Goal: Task Accomplishment & Management: Use online tool/utility

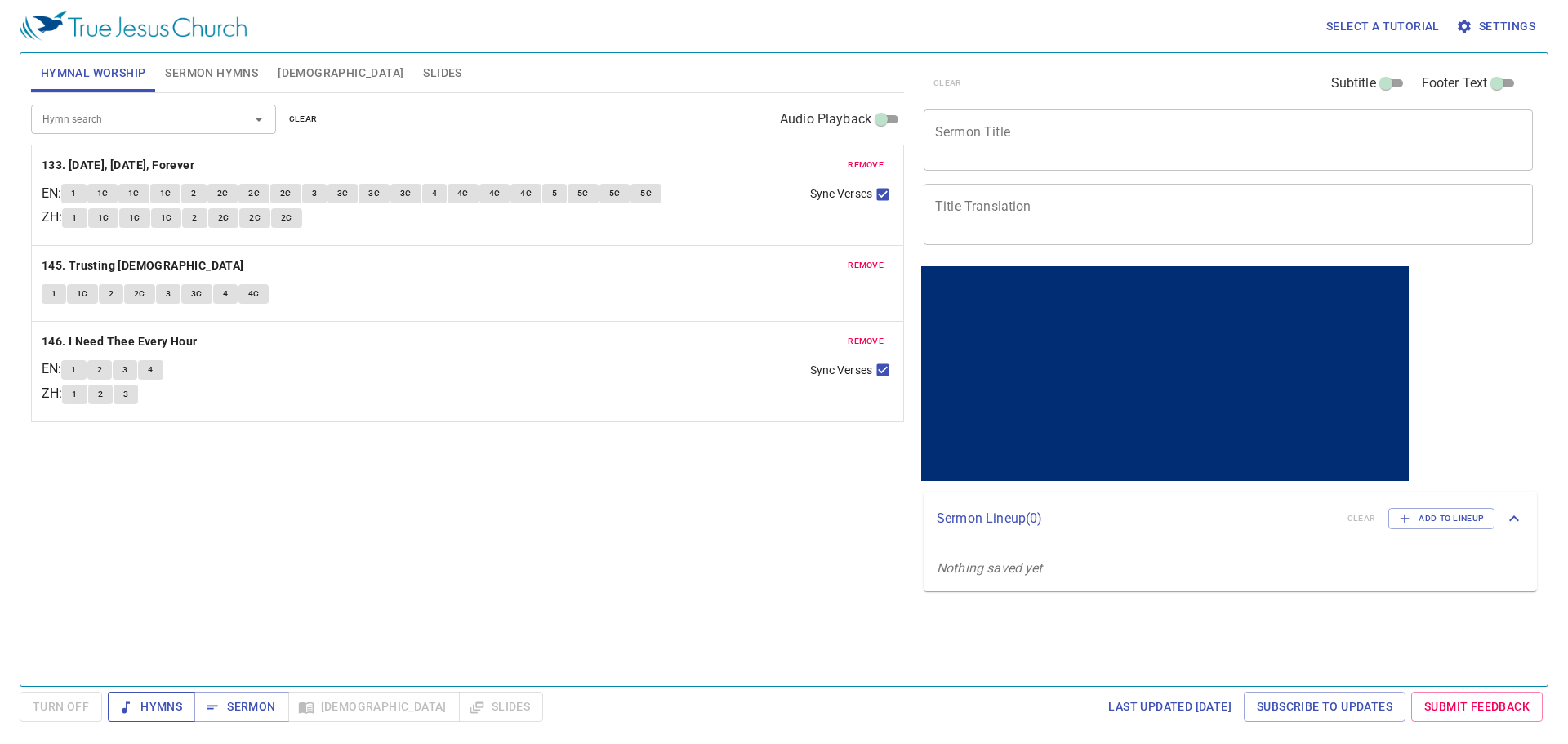
click at [161, 706] on span "Hymns" at bounding box center [152, 706] width 62 height 21
click at [244, 86] on button "Sermon Hymns" at bounding box center [211, 71] width 113 height 39
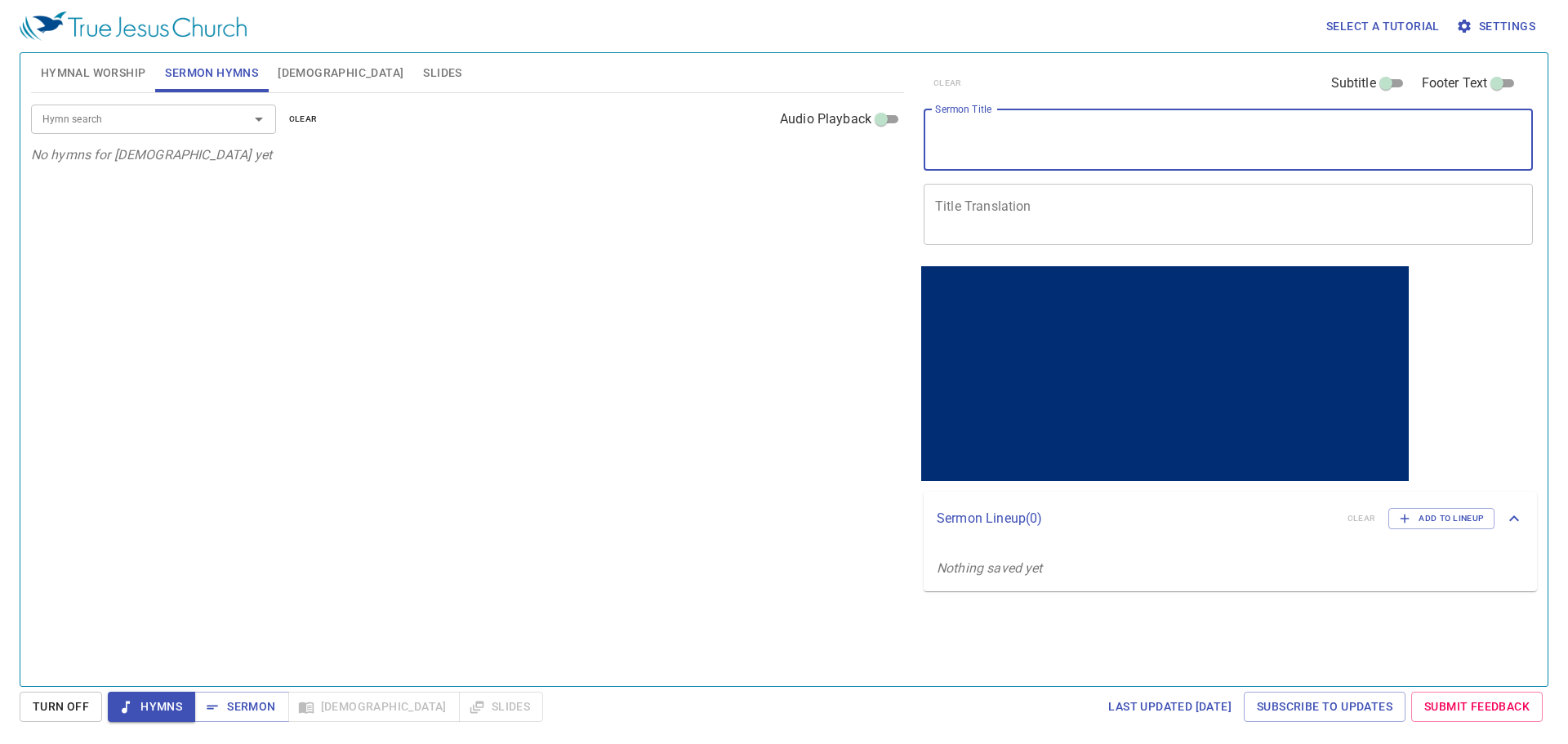
click at [1037, 145] on textarea "Sermon Title" at bounding box center [1228, 139] width 587 height 31
paste textarea "Noah Built the Ark (1) 挪亞造方舟 (上)"
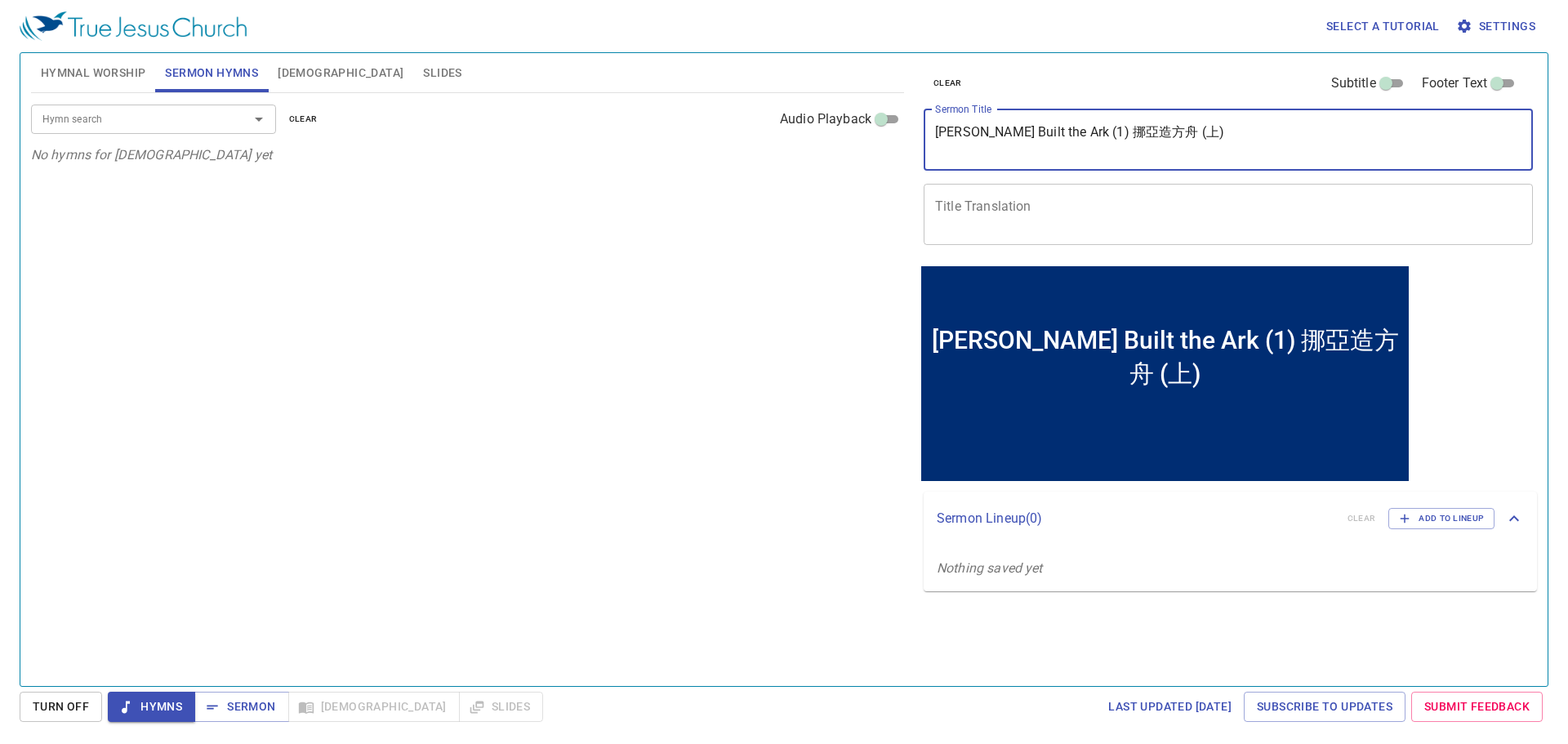
drag, startPoint x: 1177, startPoint y: 145, endPoint x: 1066, endPoint y: 145, distance: 111.0
click at [1066, 145] on textarea "Noah Built the Ark (1) 挪亞造方舟 (上)" at bounding box center [1228, 139] width 587 height 31
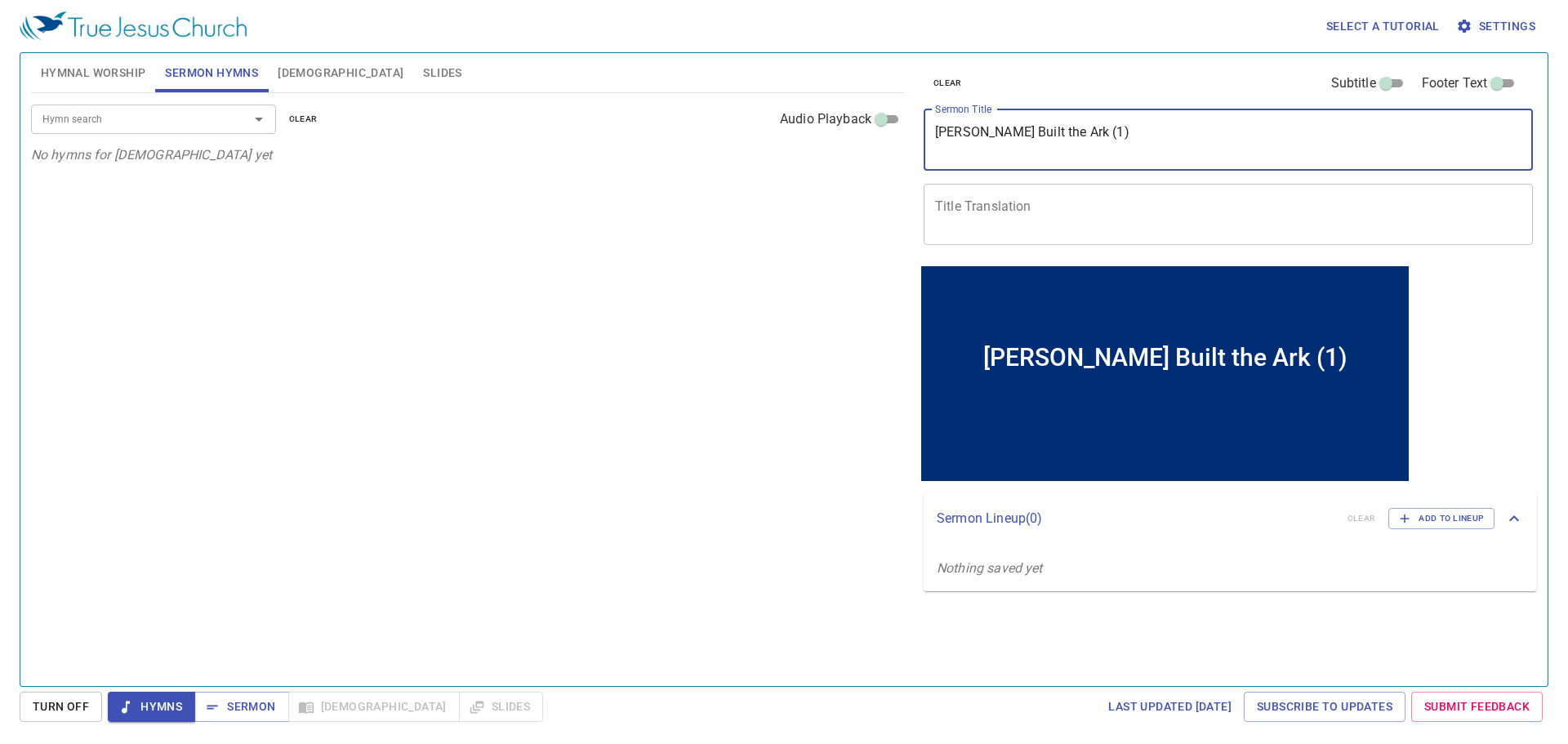
type textarea "[PERSON_NAME] Built the Ark (1)"
click at [1063, 213] on textarea "Title Translation" at bounding box center [1228, 213] width 587 height 31
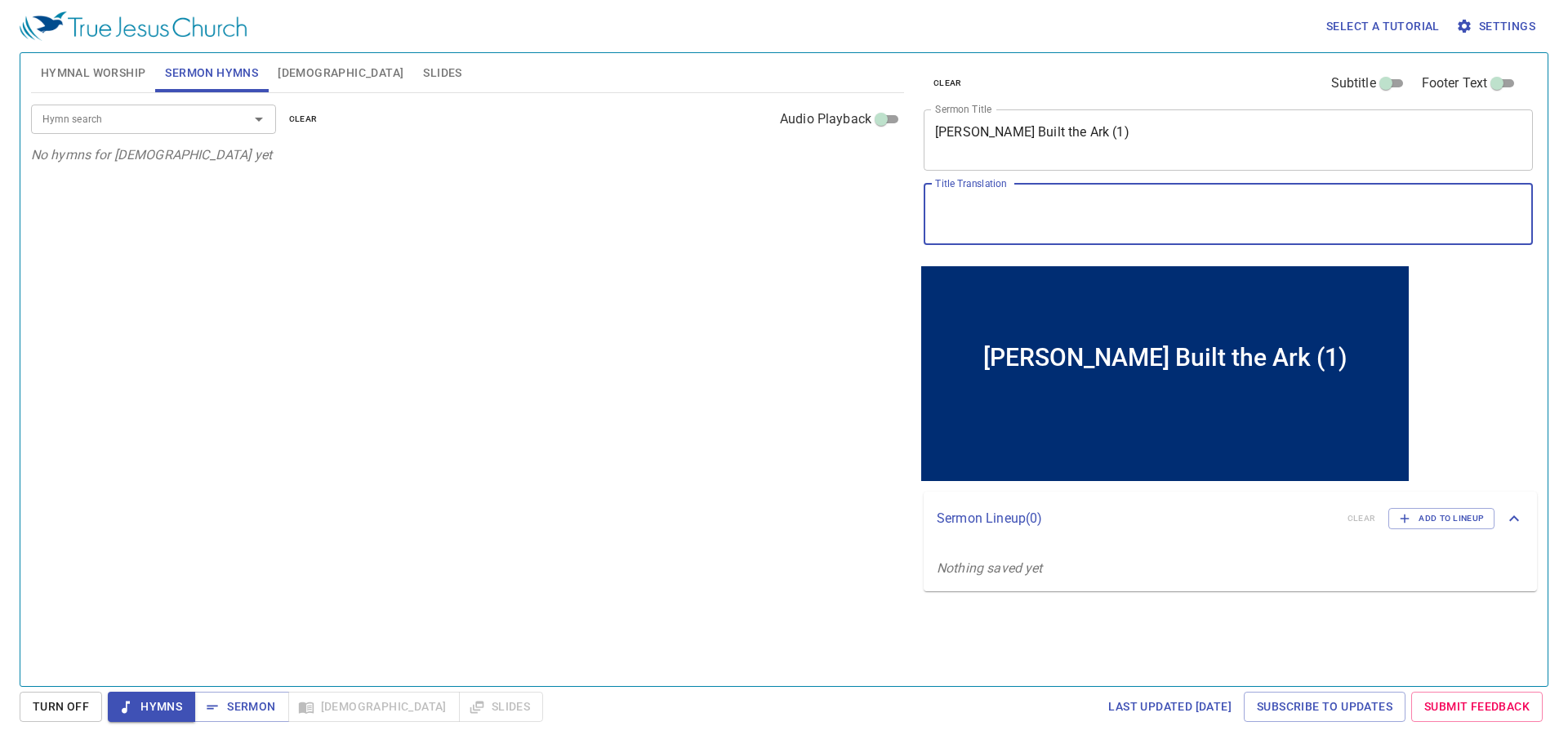
paste textarea "挪亞造方舟 (上)"
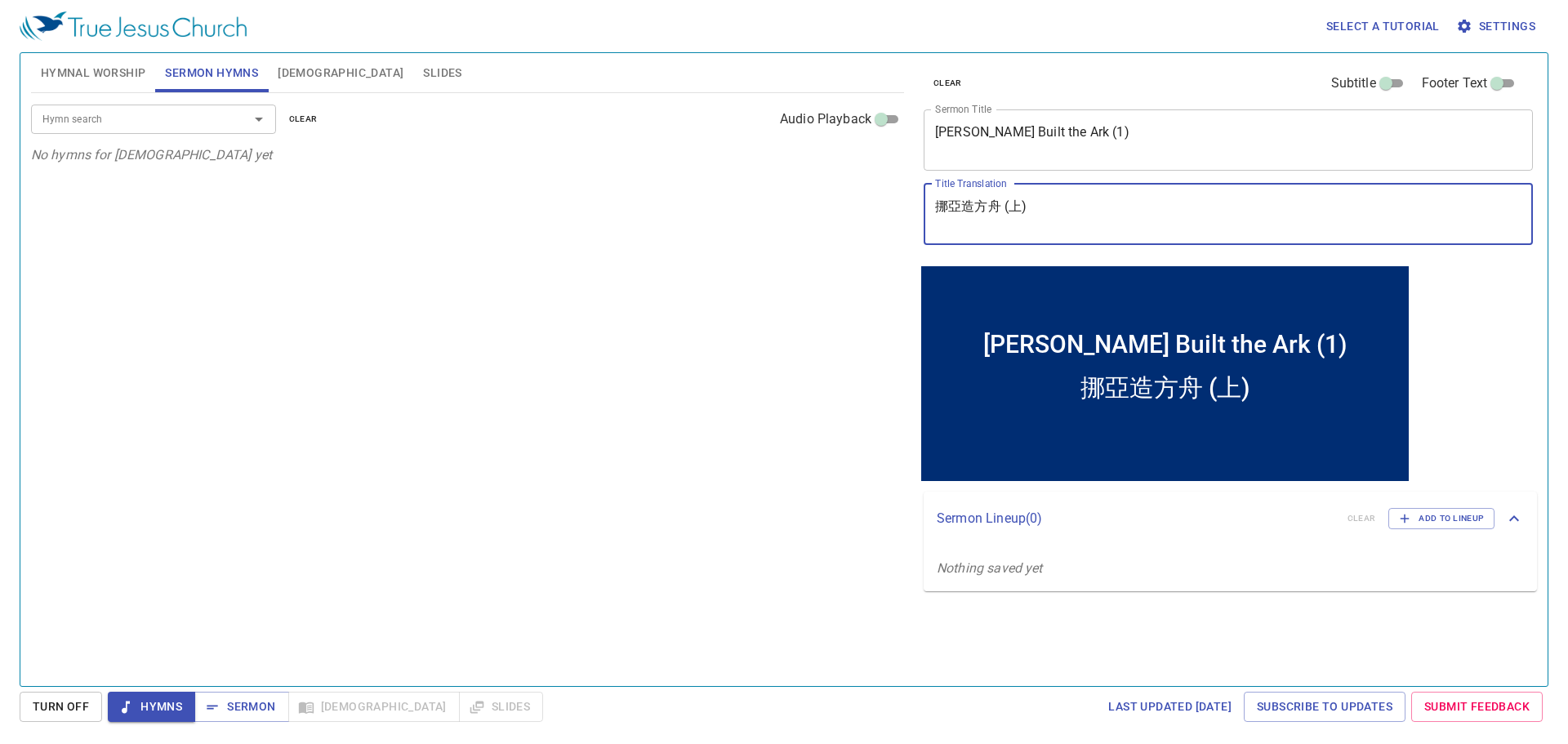
type textarea "挪亞造方舟 (上)"
click at [178, 127] on input "Hymn search" at bounding box center [129, 118] width 187 height 19
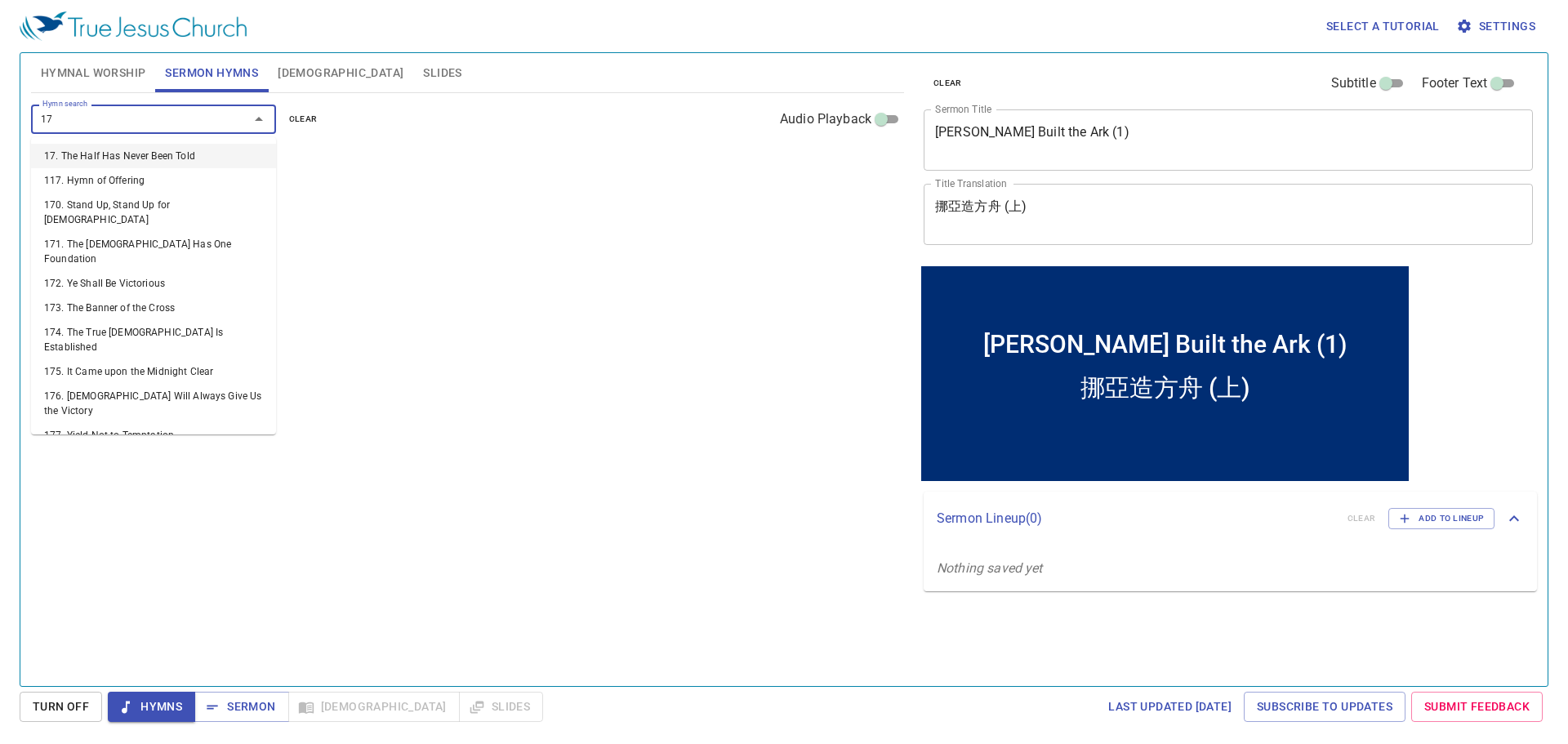
type input "171"
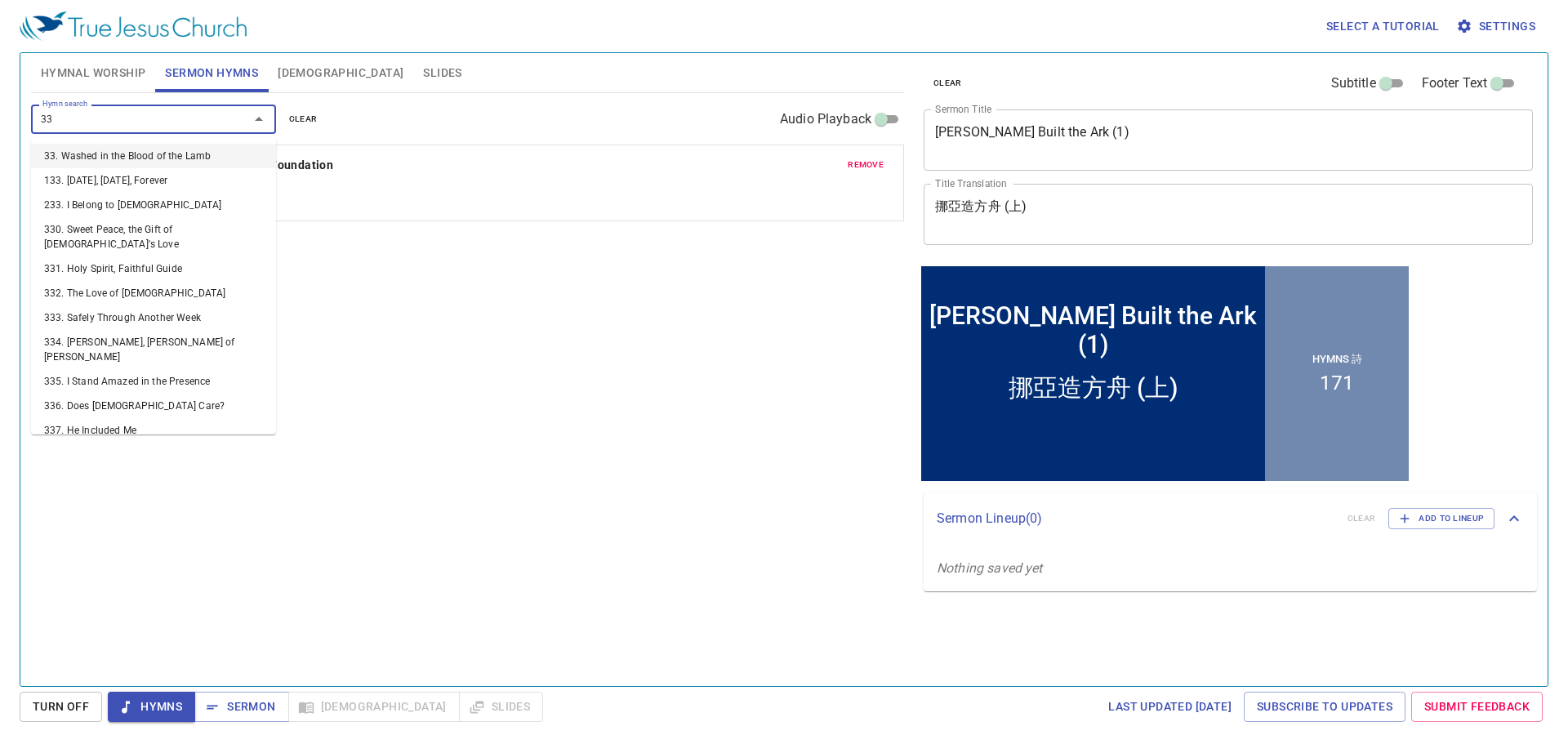
type input "338"
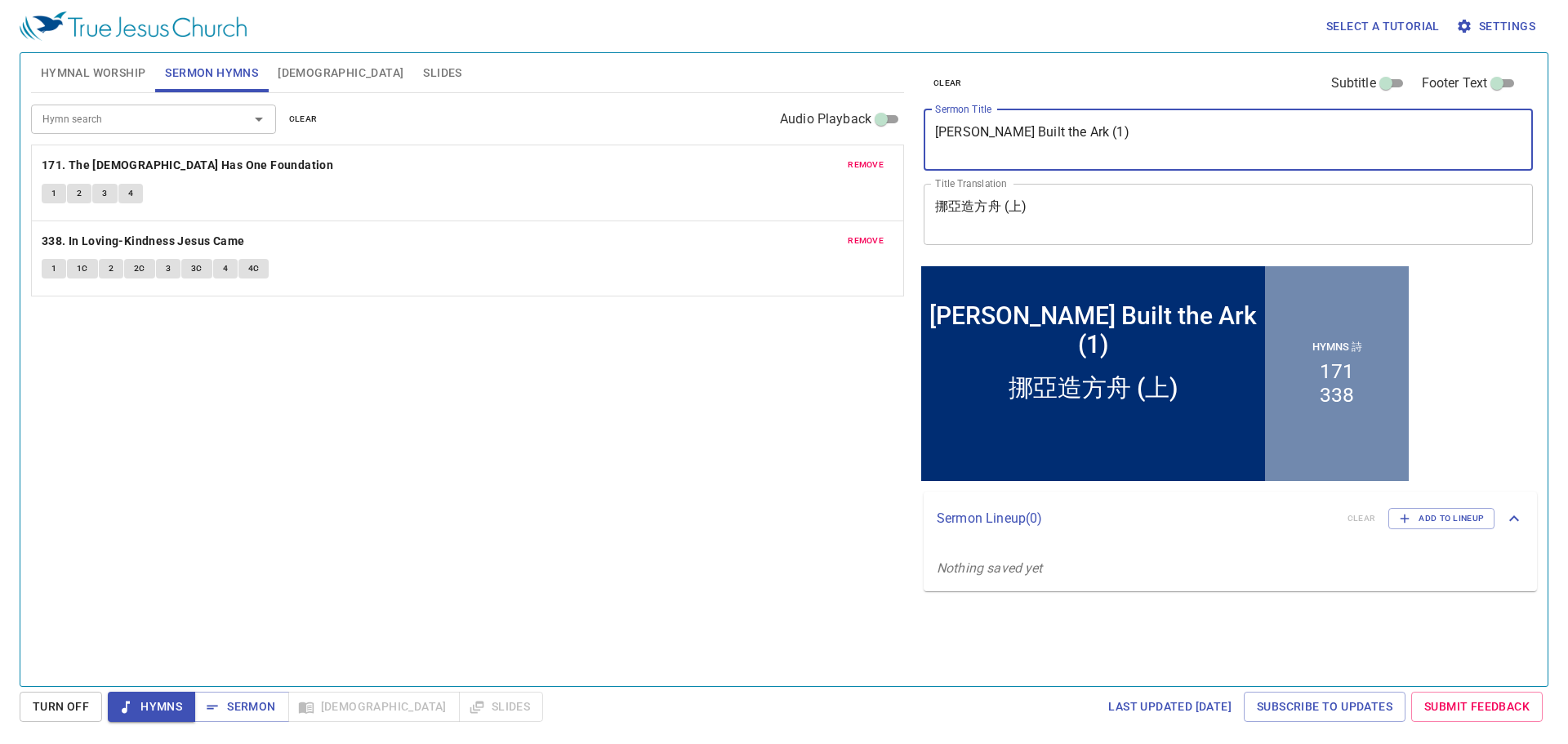
drag, startPoint x: 1015, startPoint y: 135, endPoint x: 865, endPoint y: 122, distance: 150.6
click at [856, 122] on div "Hymnal Worship Sermon Hymns Bible Slides Hymn search Hymn search clear Audio Pl…" at bounding box center [784, 363] width 1518 height 633
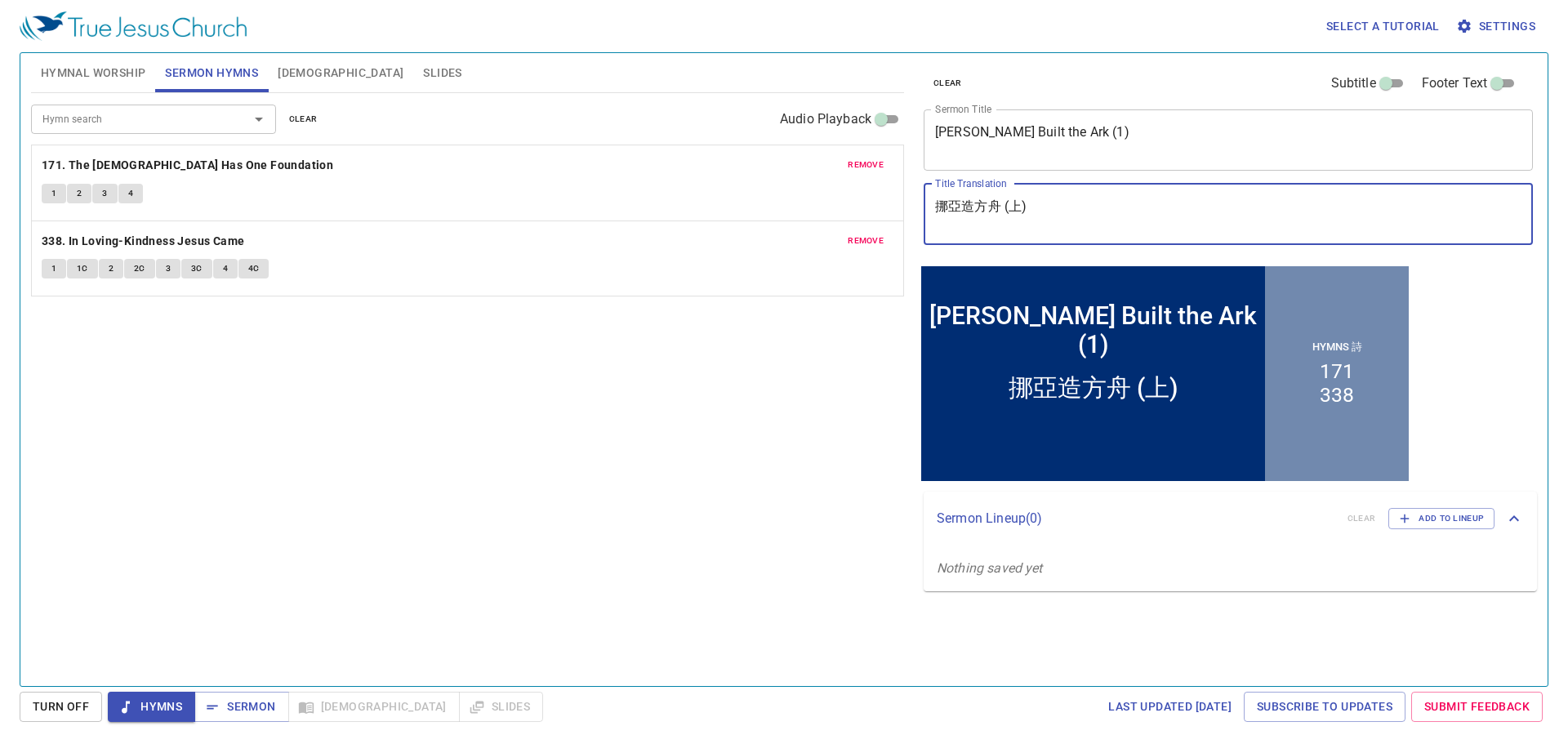
drag, startPoint x: 1042, startPoint y: 207, endPoint x: 713, endPoint y: 168, distance: 331.3
click at [713, 168] on div "Hymnal Worship Sermon Hymns Bible Slides Hymn search Hymn search clear Audio Pl…" at bounding box center [784, 363] width 1518 height 633
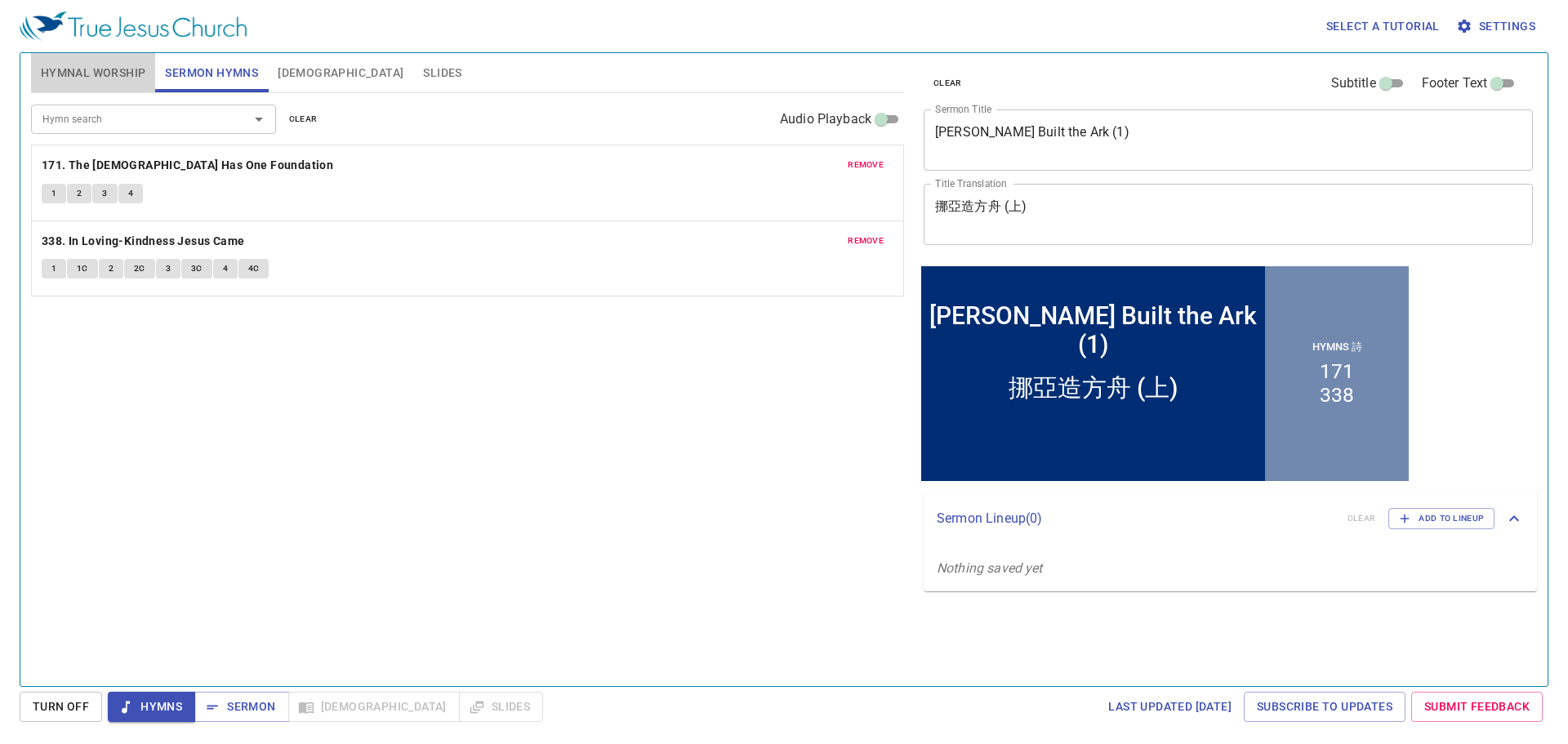
click at [131, 60] on button "Hymnal Worship" at bounding box center [93, 71] width 125 height 39
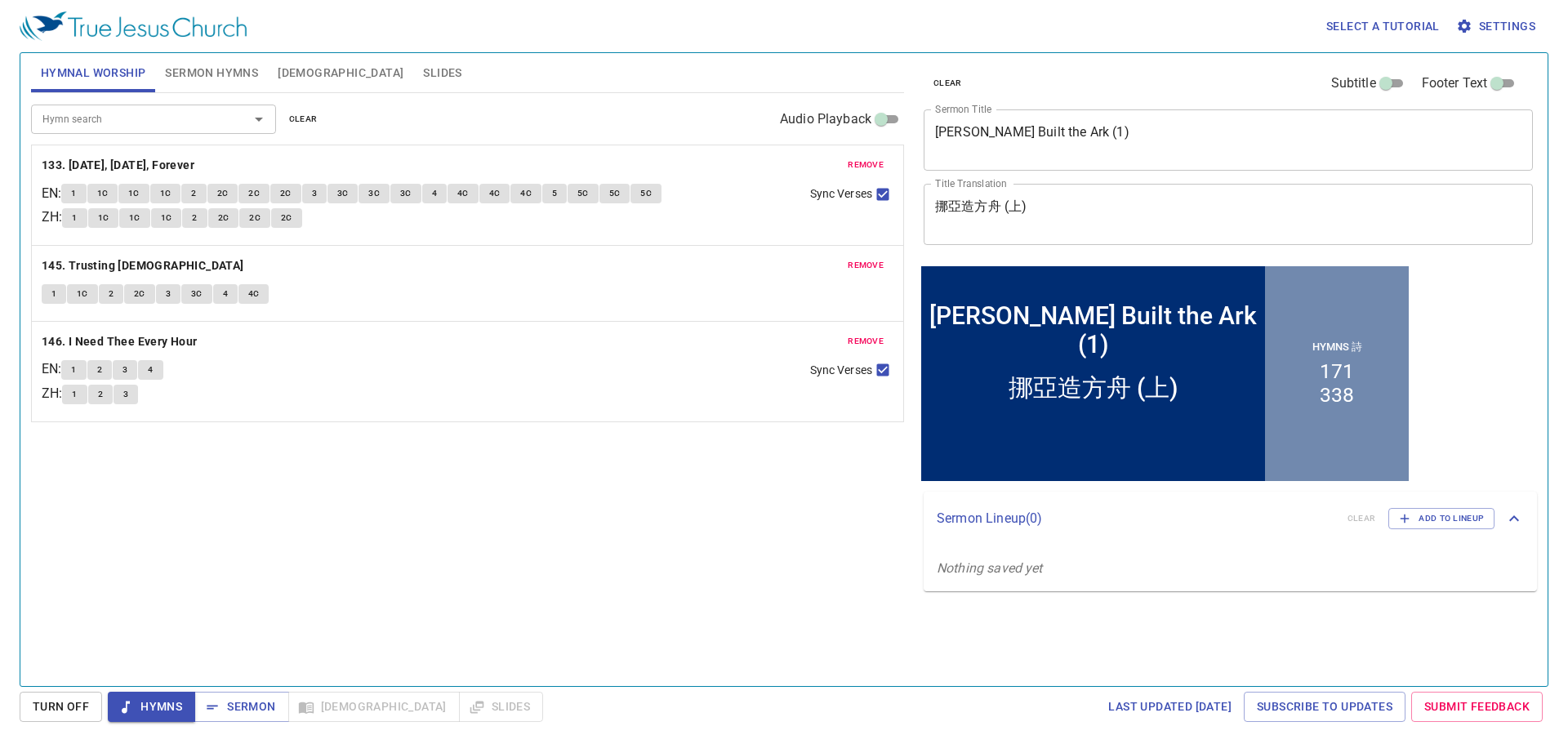
click at [223, 58] on button "Sermon Hymns" at bounding box center [211, 71] width 113 height 39
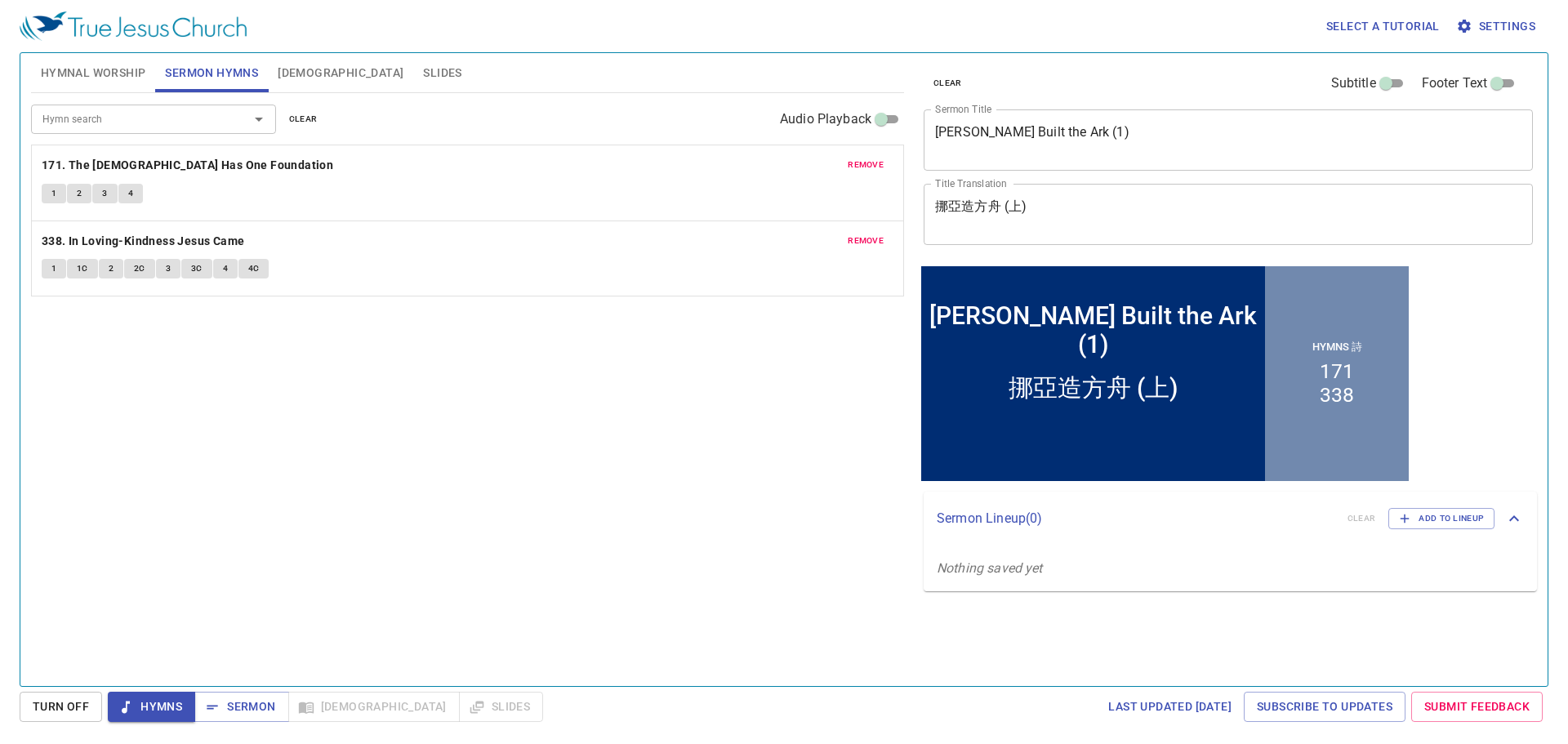
click at [305, 76] on span "[DEMOGRAPHIC_DATA]" at bounding box center [340, 72] width 126 height 21
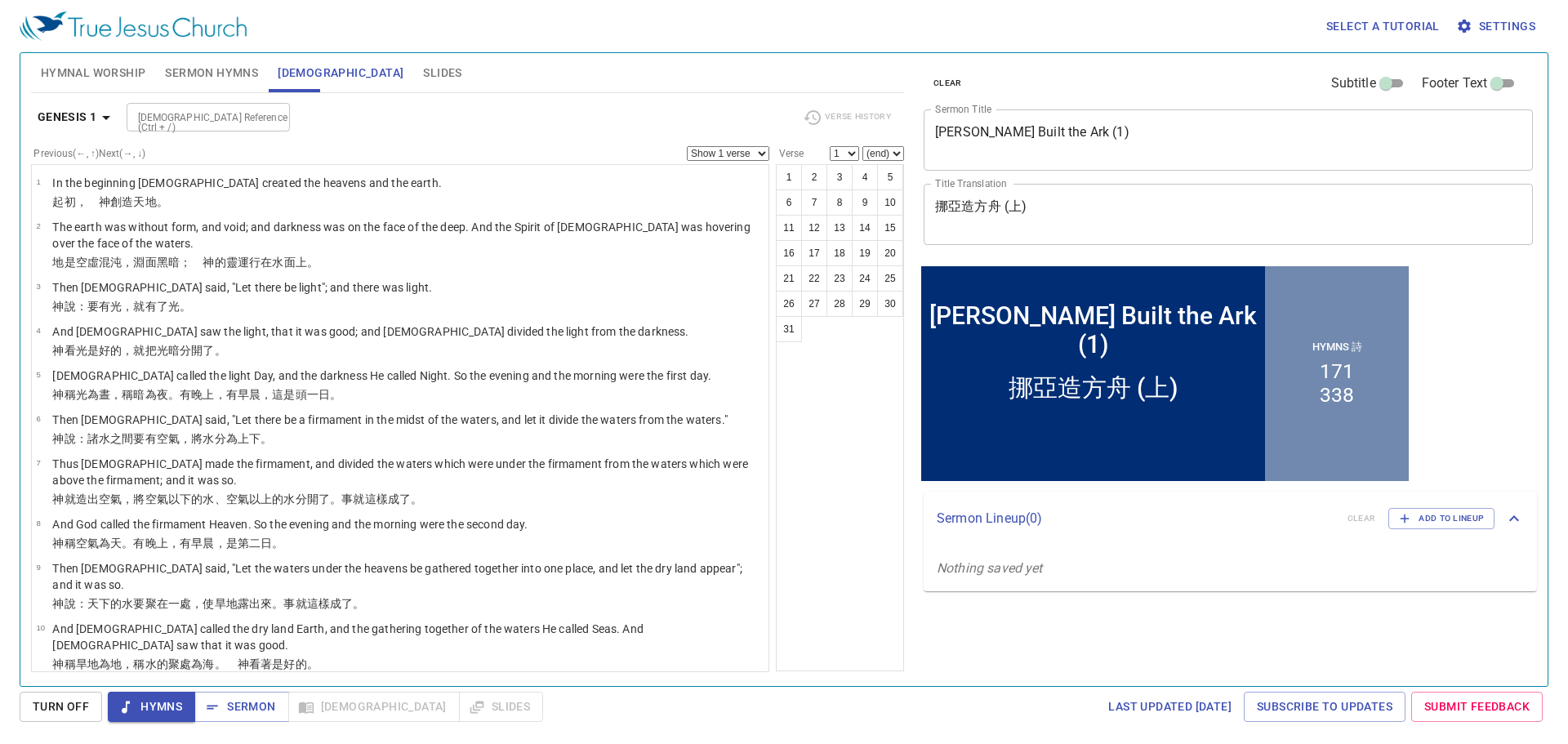
click at [423, 76] on span "Slides" at bounding box center [442, 72] width 39 height 21
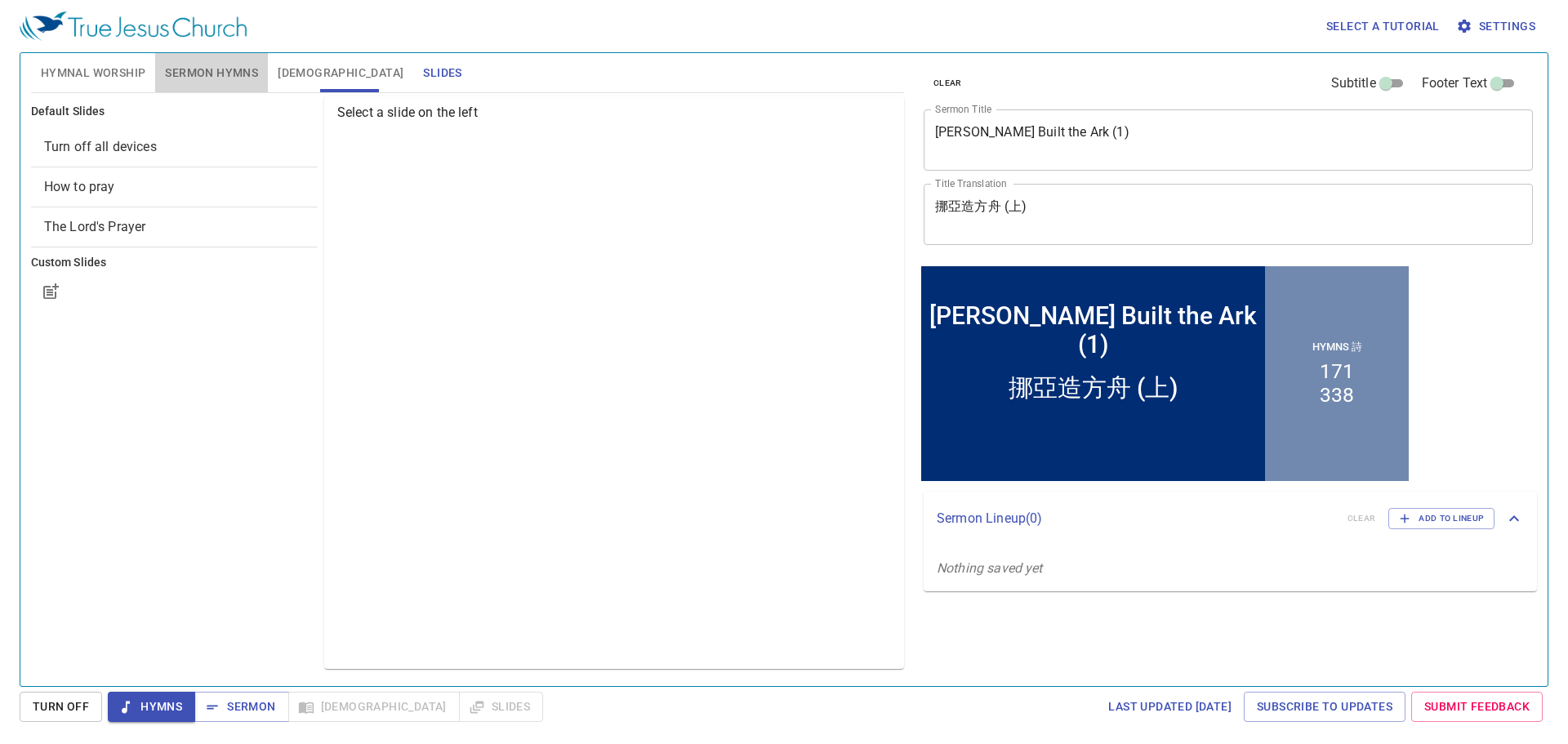
click at [218, 68] on span "Sermon Hymns" at bounding box center [211, 72] width 93 height 21
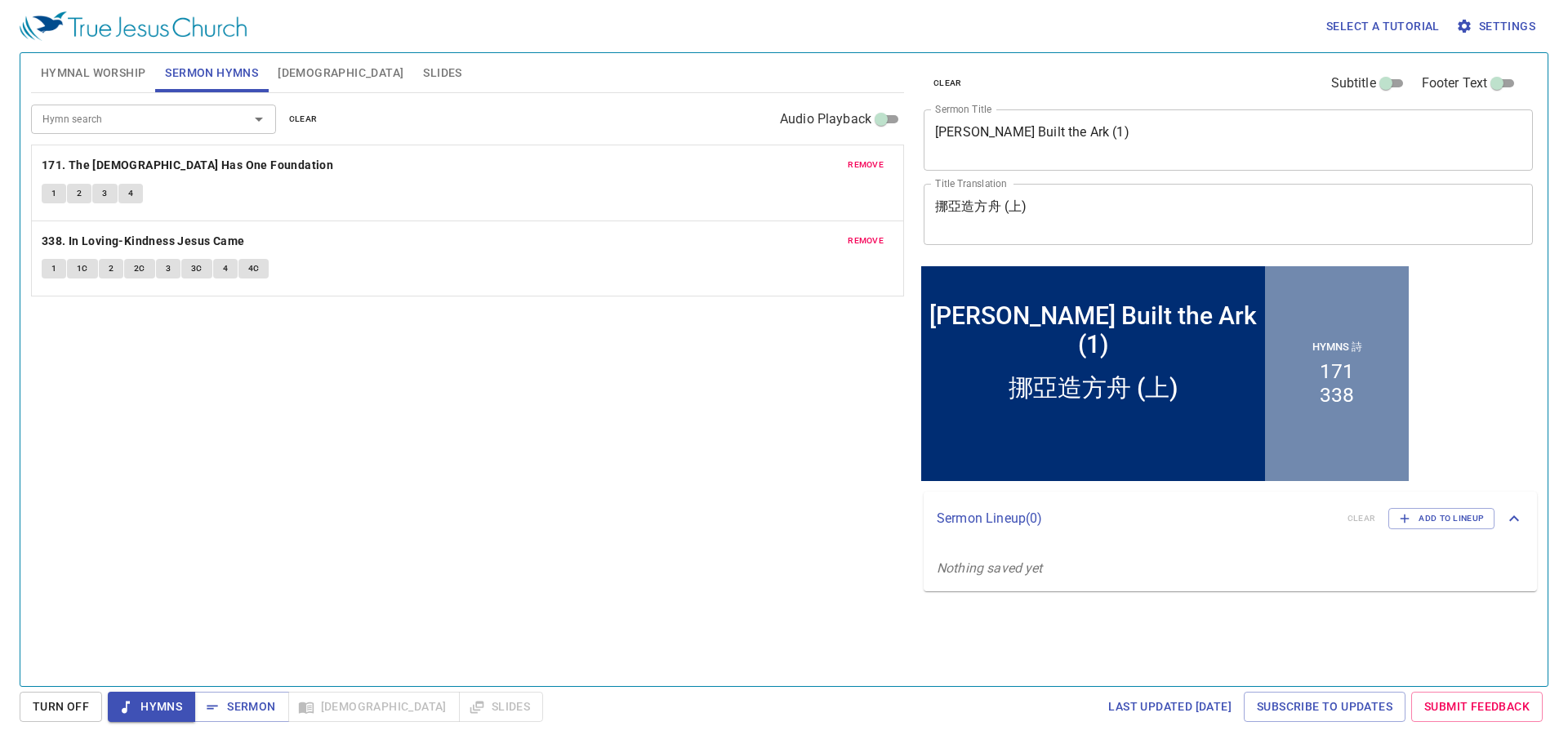
click at [115, 74] on span "Hymnal Worship" at bounding box center [93, 72] width 105 height 21
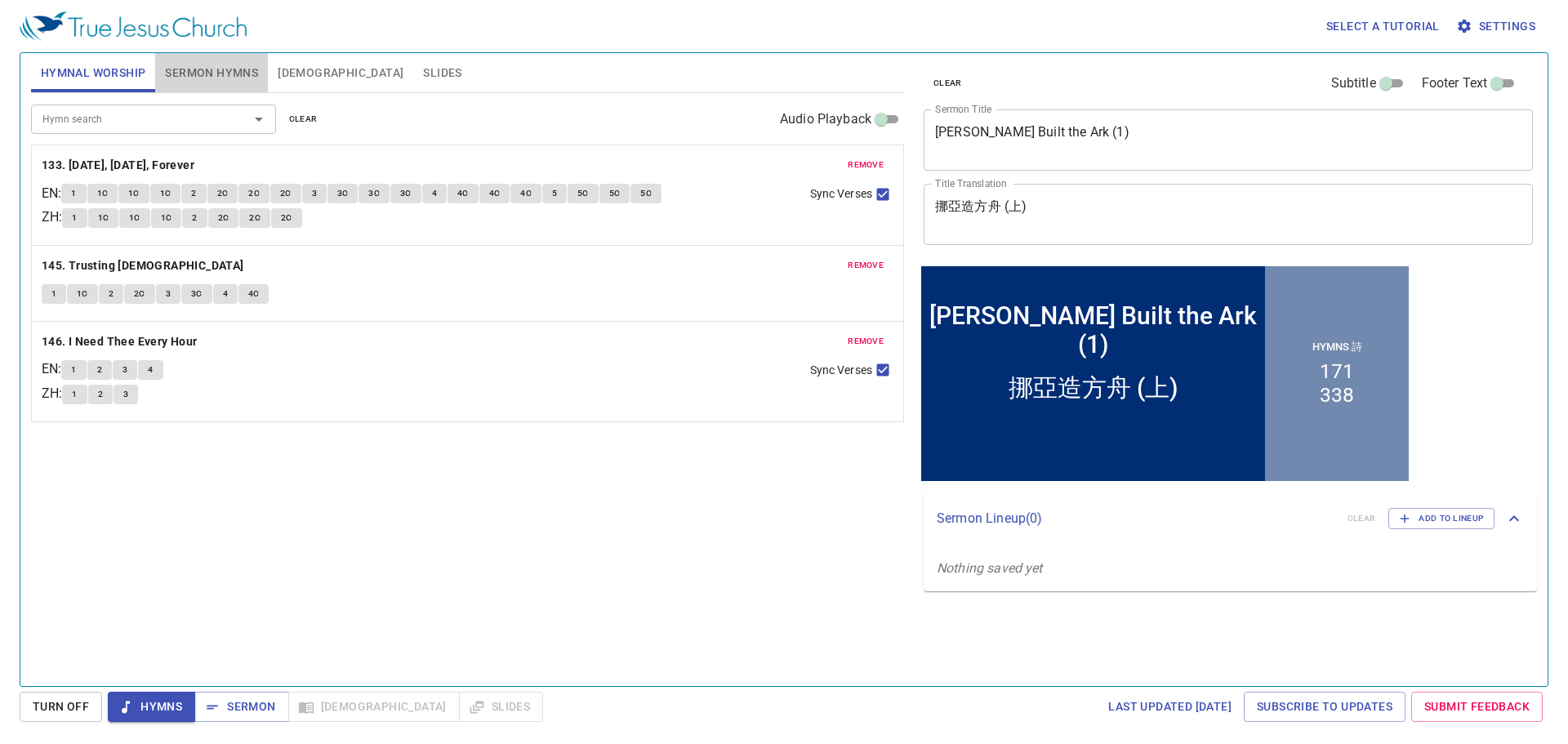
click at [177, 77] on span "Sermon Hymns" at bounding box center [211, 72] width 93 height 21
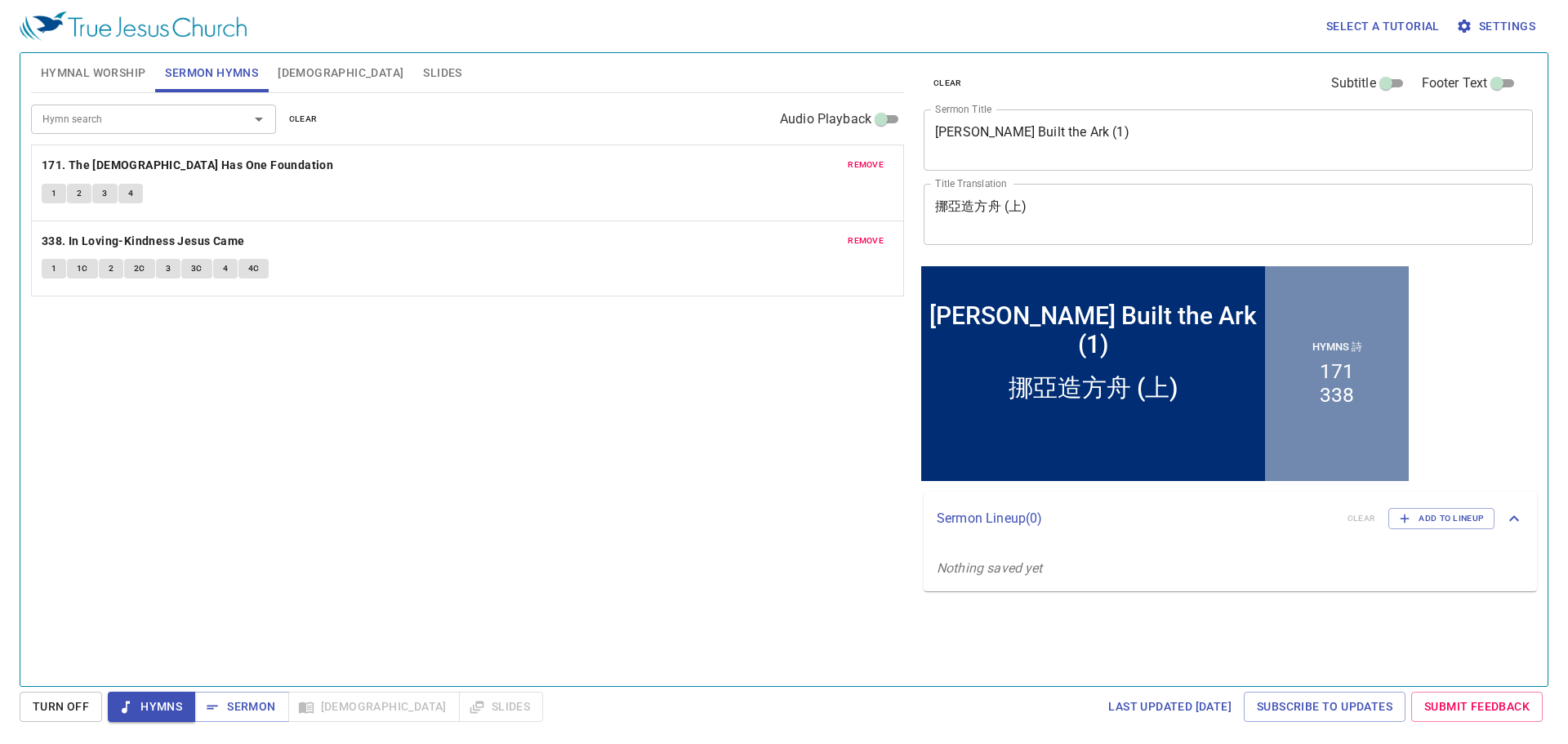
click at [129, 77] on span "Hymnal Worship" at bounding box center [93, 72] width 105 height 21
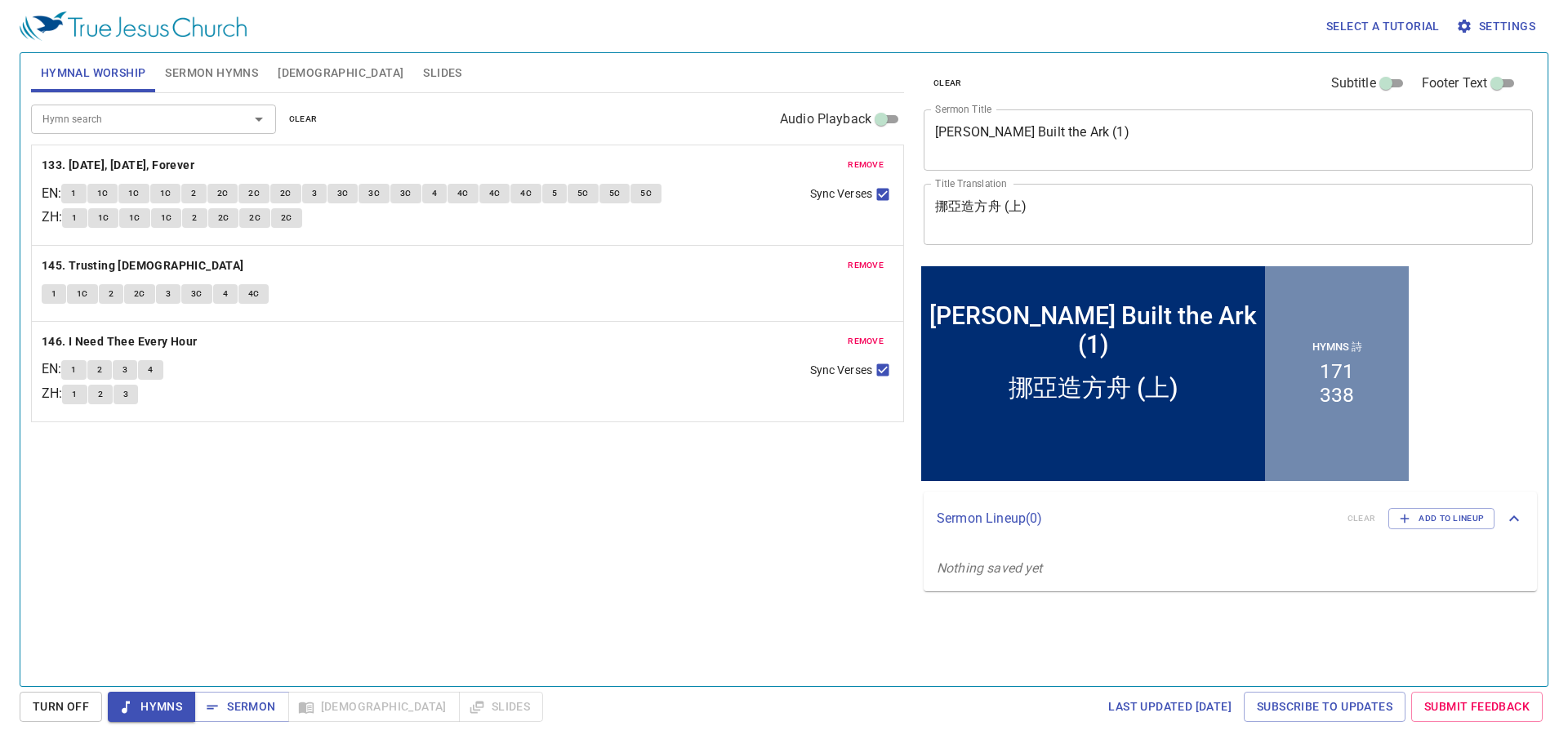
click at [249, 77] on span "Sermon Hymns" at bounding box center [211, 72] width 93 height 21
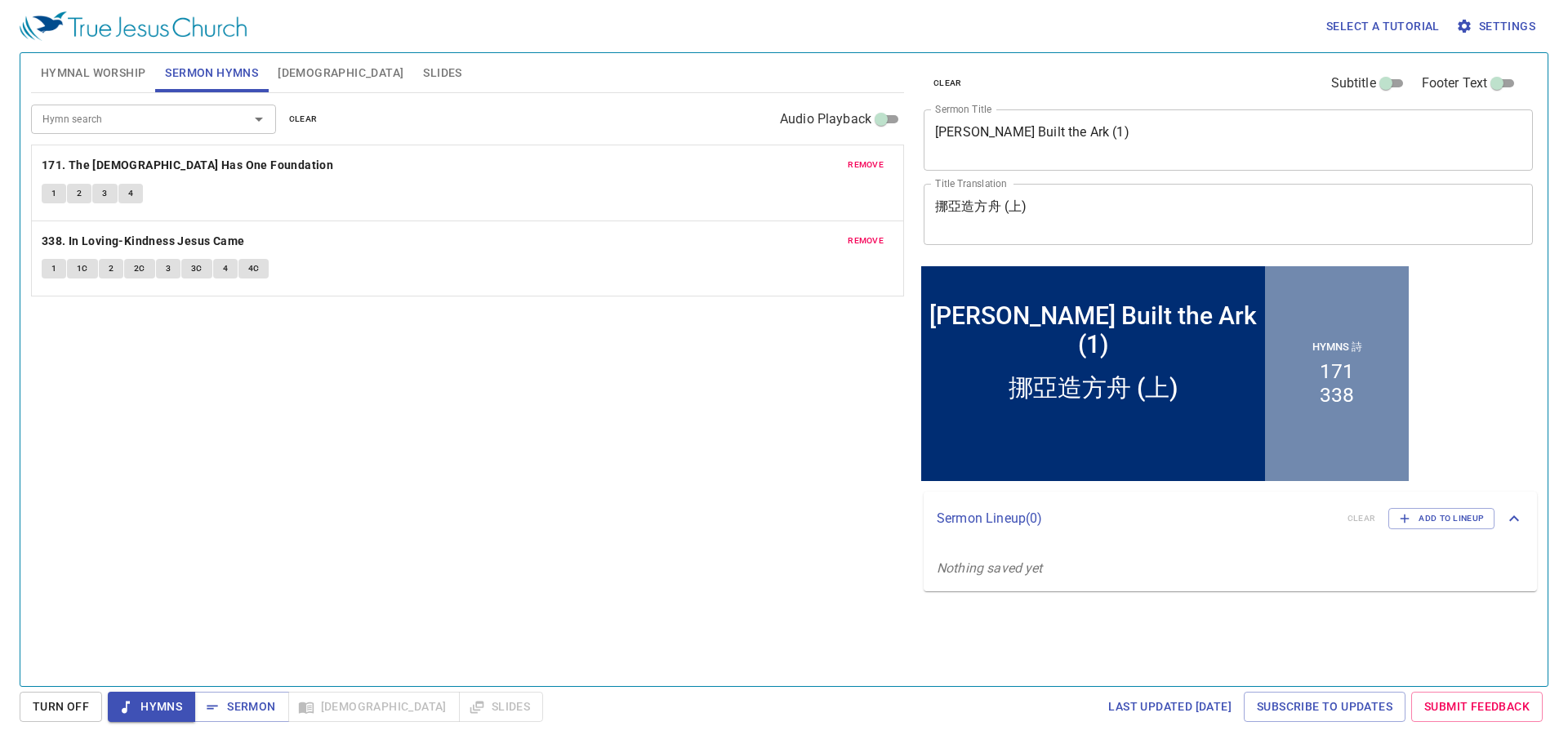
click at [467, 315] on div "Hymn search Hymn search clear Audio Playback remove 171. The Church Has One Fou…" at bounding box center [467, 382] width 873 height 578
click at [215, 173] on b "171. The [DEMOGRAPHIC_DATA] Has One Foundation" at bounding box center [188, 165] width 292 height 21
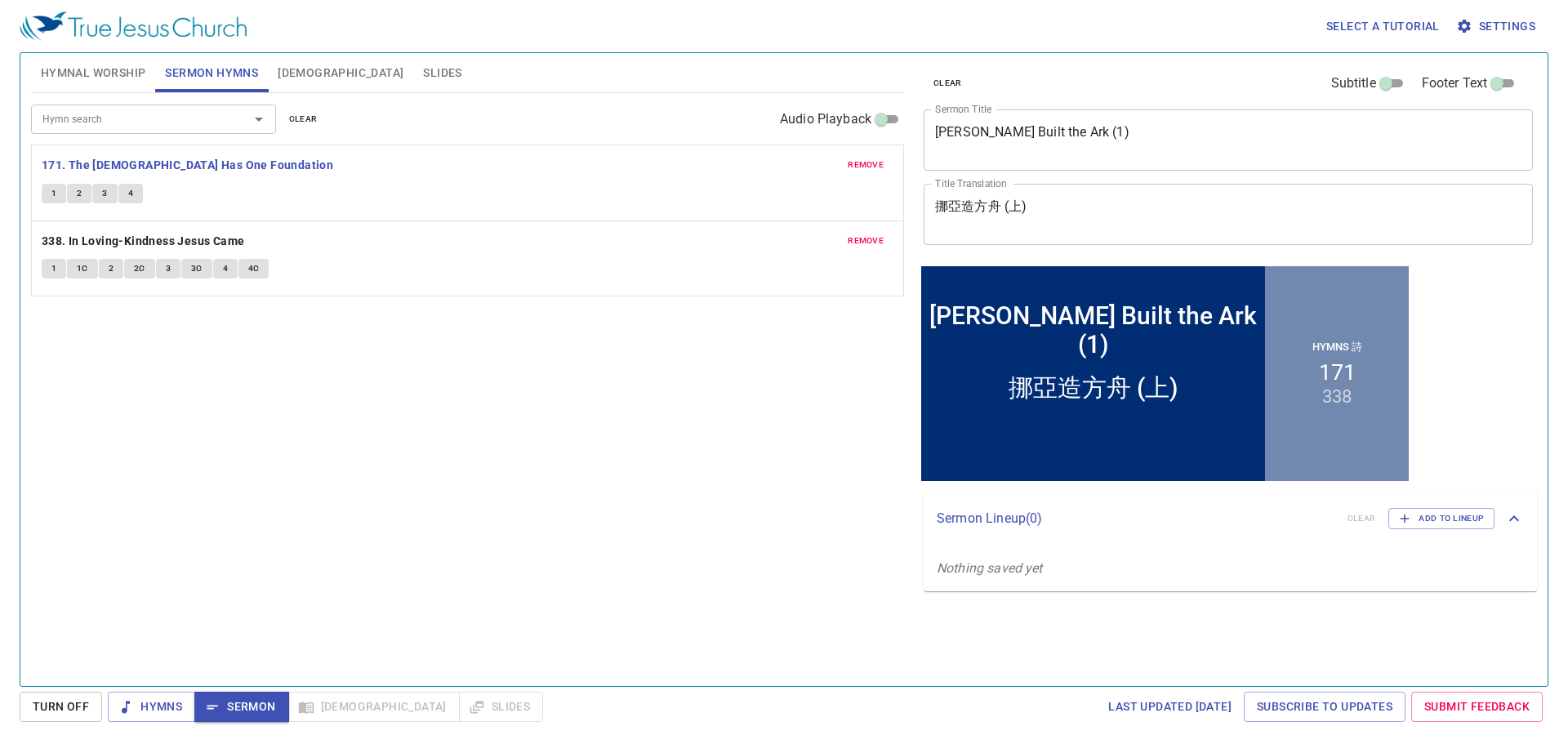
click at [282, 76] on span "[DEMOGRAPHIC_DATA]" at bounding box center [340, 72] width 126 height 21
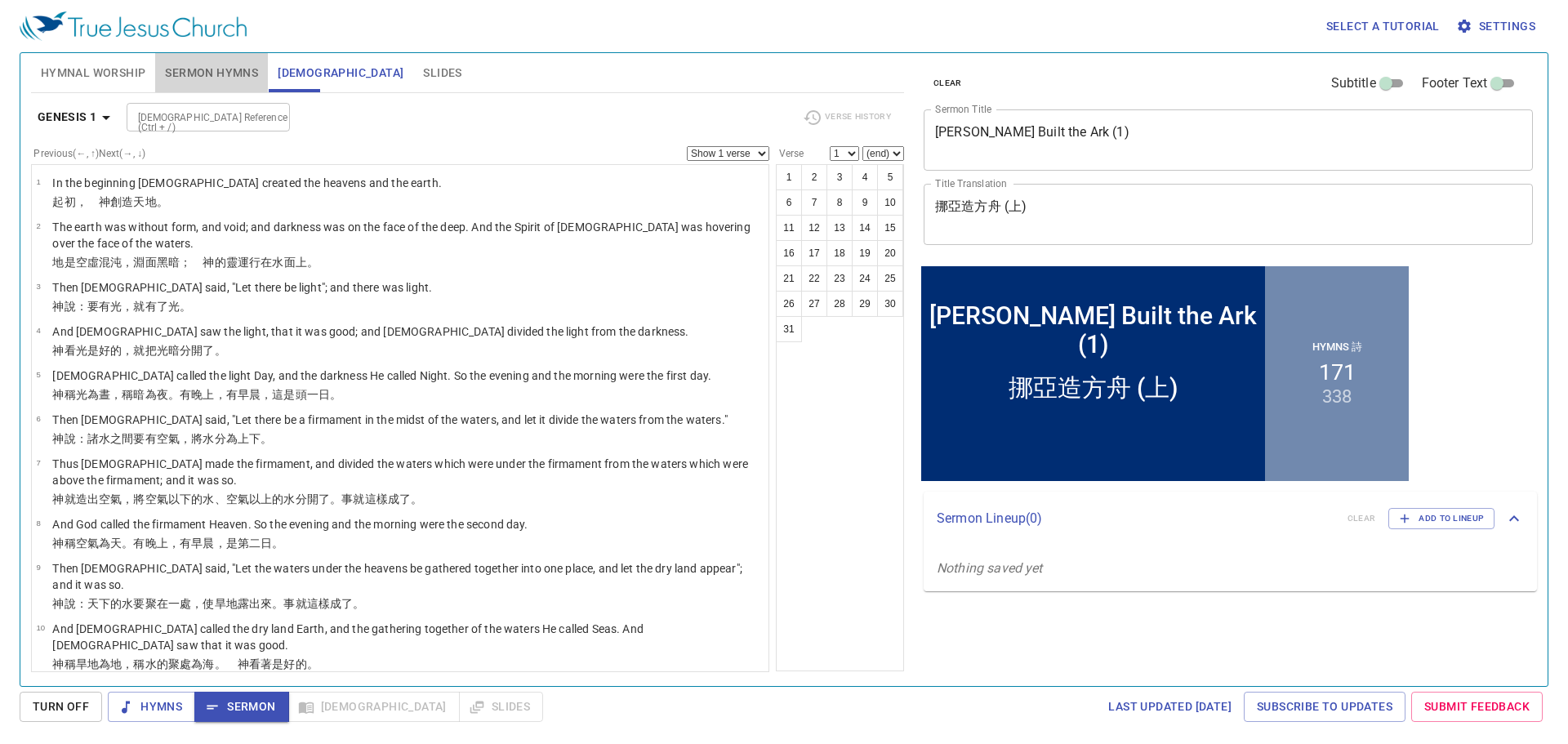
click at [221, 66] on span "Sermon Hymns" at bounding box center [211, 72] width 93 height 21
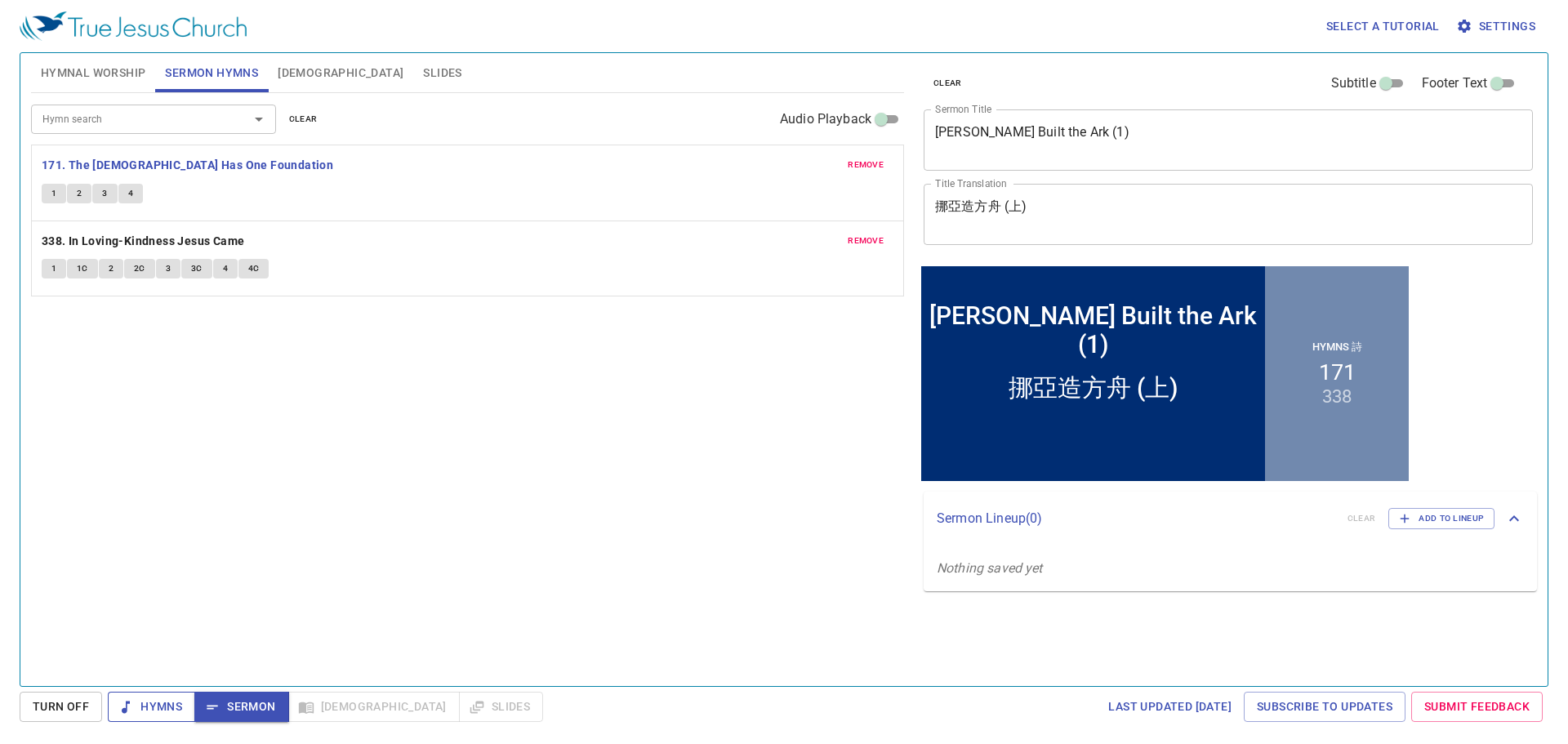
click at [179, 701] on span "Hymns" at bounding box center [152, 706] width 62 height 21
click at [226, 704] on span "Sermon" at bounding box center [241, 706] width 67 height 21
click at [604, 537] on div "Hymn search Hymn search clear Audio Playback remove 171. The Church Has One Fou…" at bounding box center [467, 382] width 873 height 578
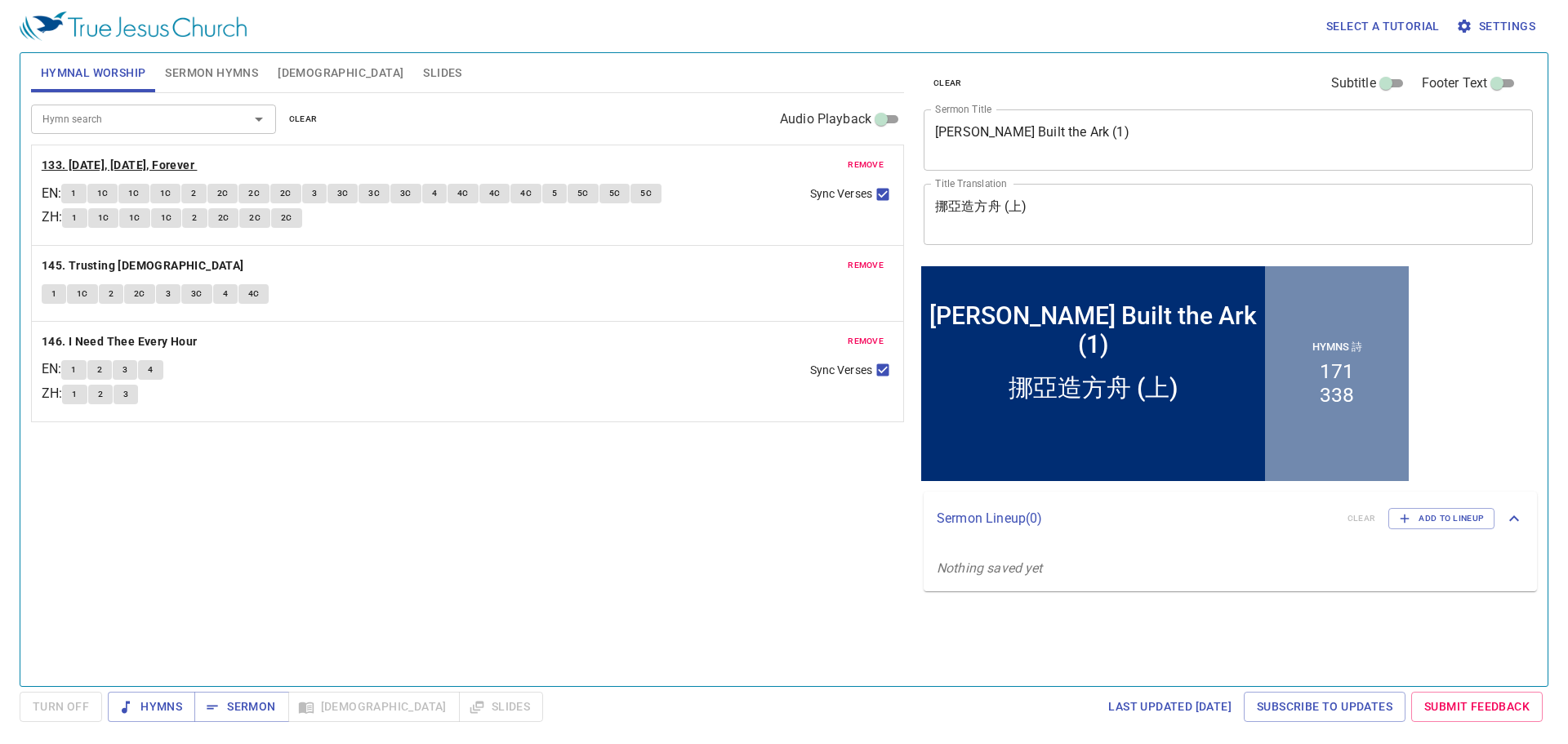
click at [169, 166] on b "133. [DATE], [DATE], Forever" at bounding box center [118, 165] width 153 height 21
click at [185, 62] on span "Sermon Hymns" at bounding box center [211, 72] width 93 height 21
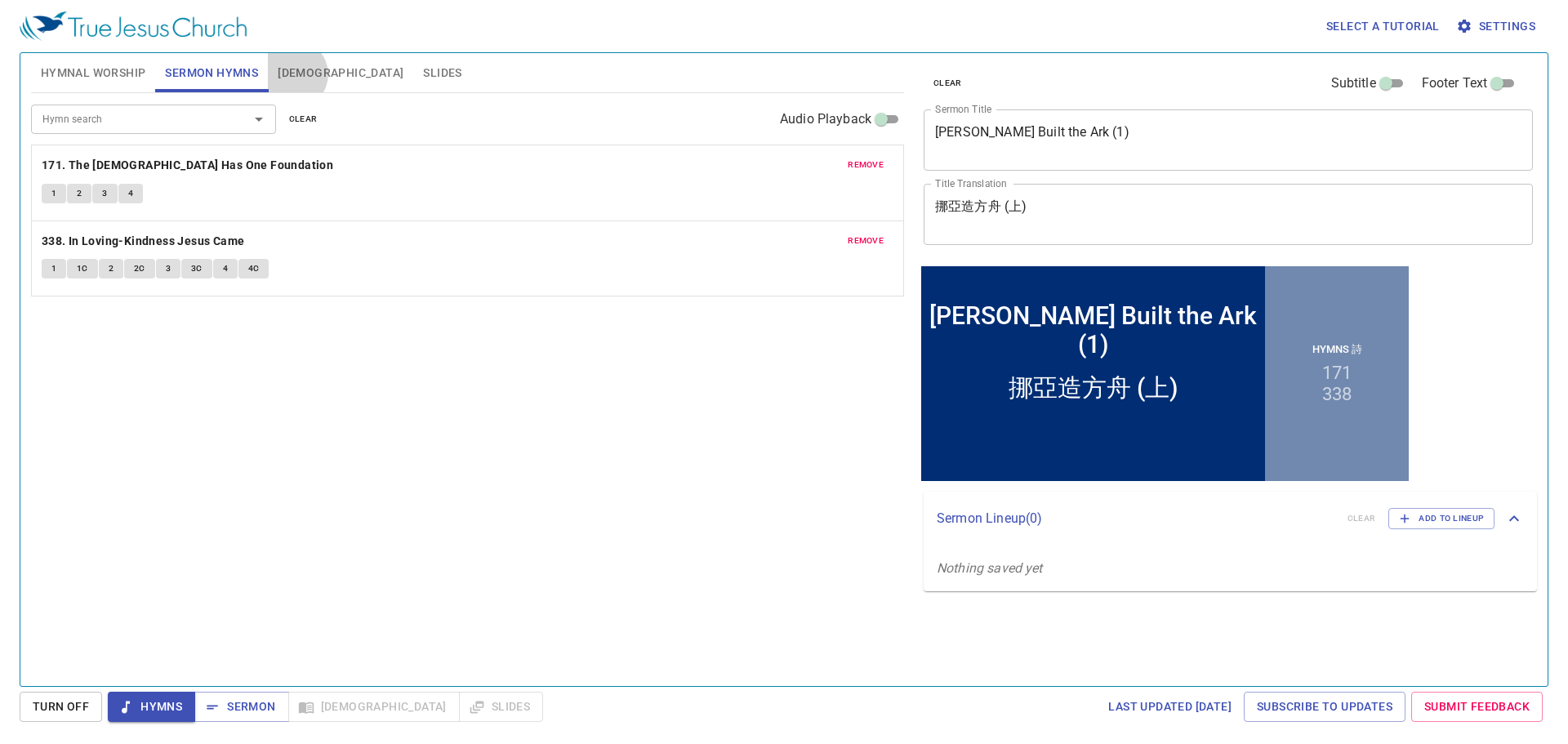
click at [293, 74] on span "[DEMOGRAPHIC_DATA]" at bounding box center [340, 72] width 126 height 21
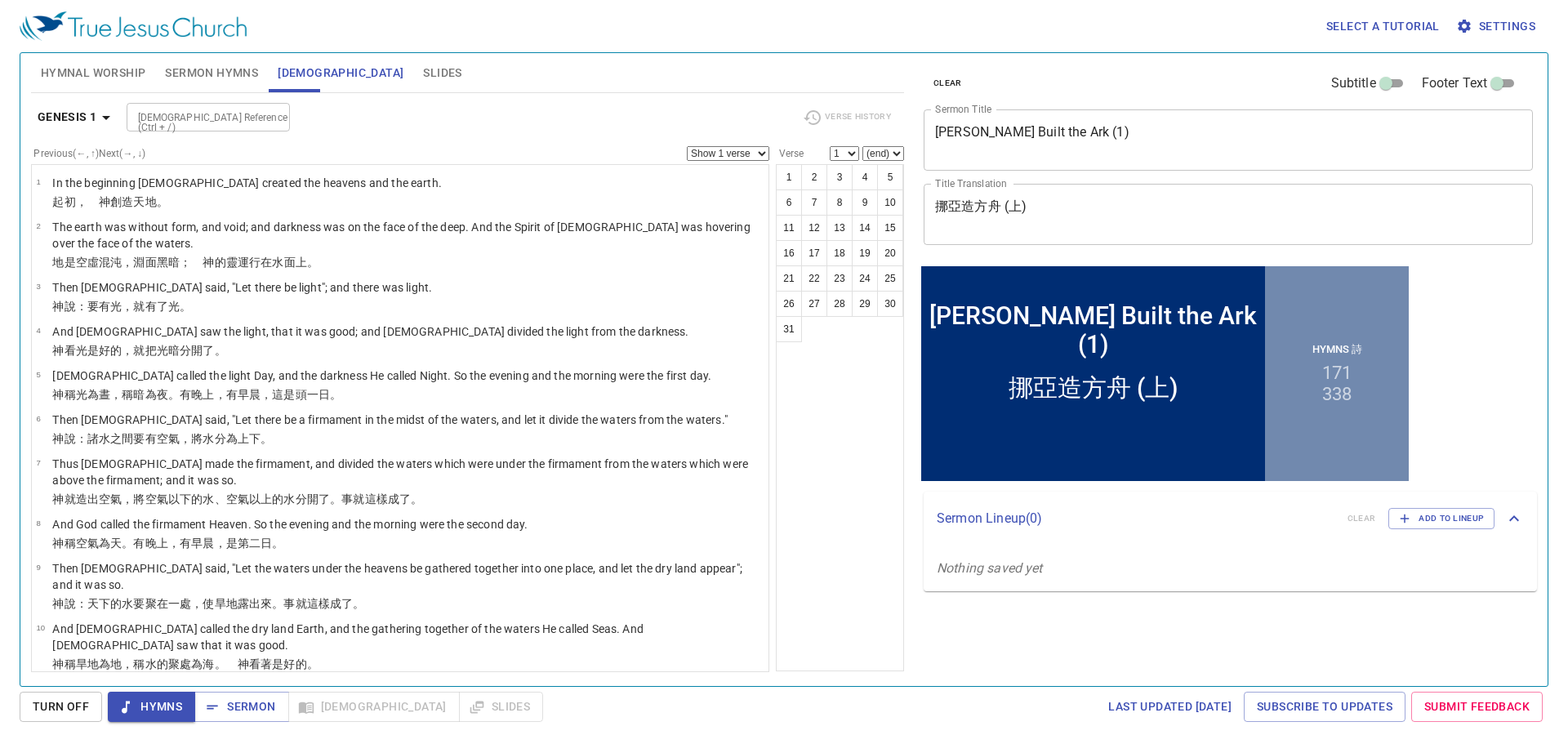
click at [215, 71] on span "Sermon Hymns" at bounding box center [211, 72] width 93 height 21
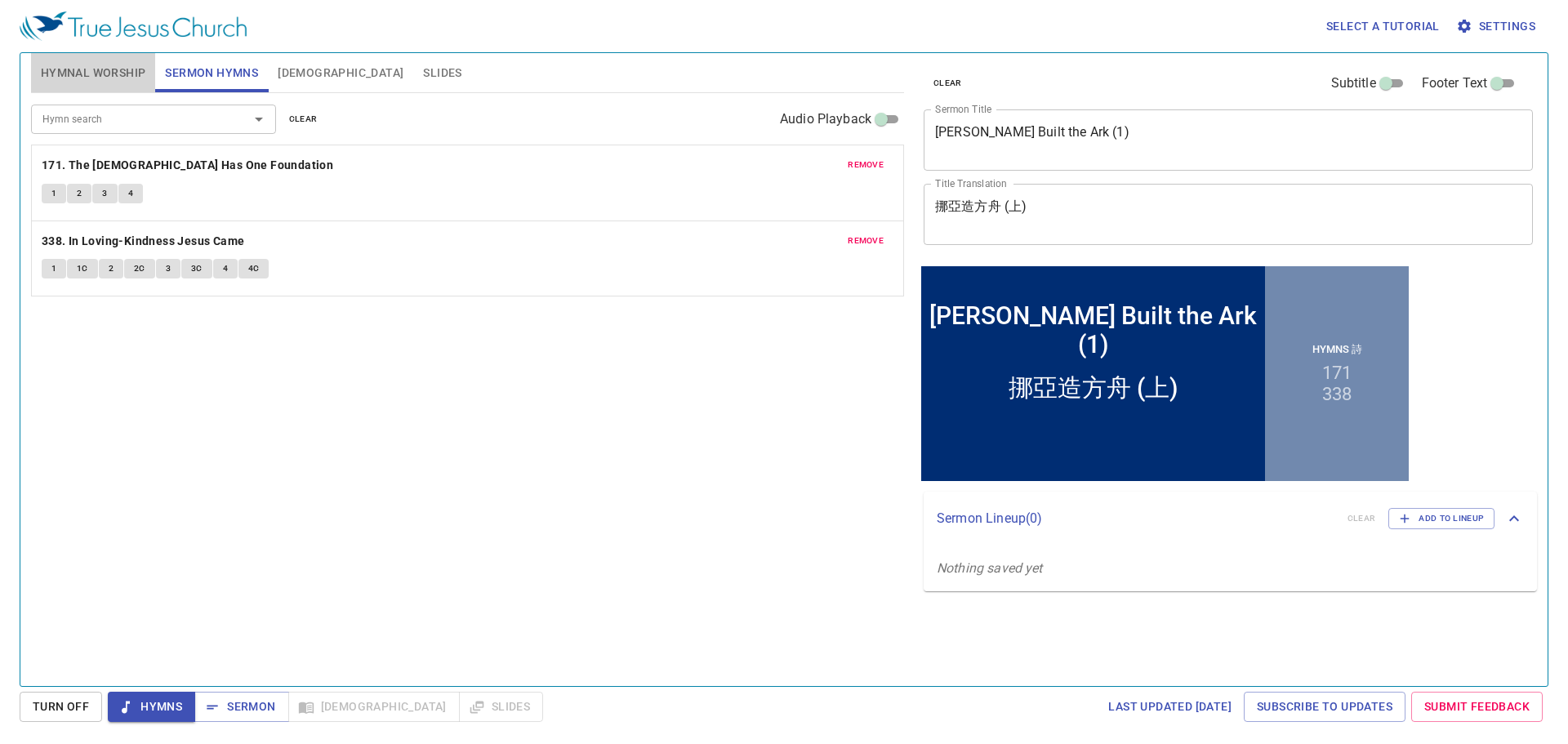
click at [110, 64] on span "Hymnal Worship" at bounding box center [93, 72] width 105 height 21
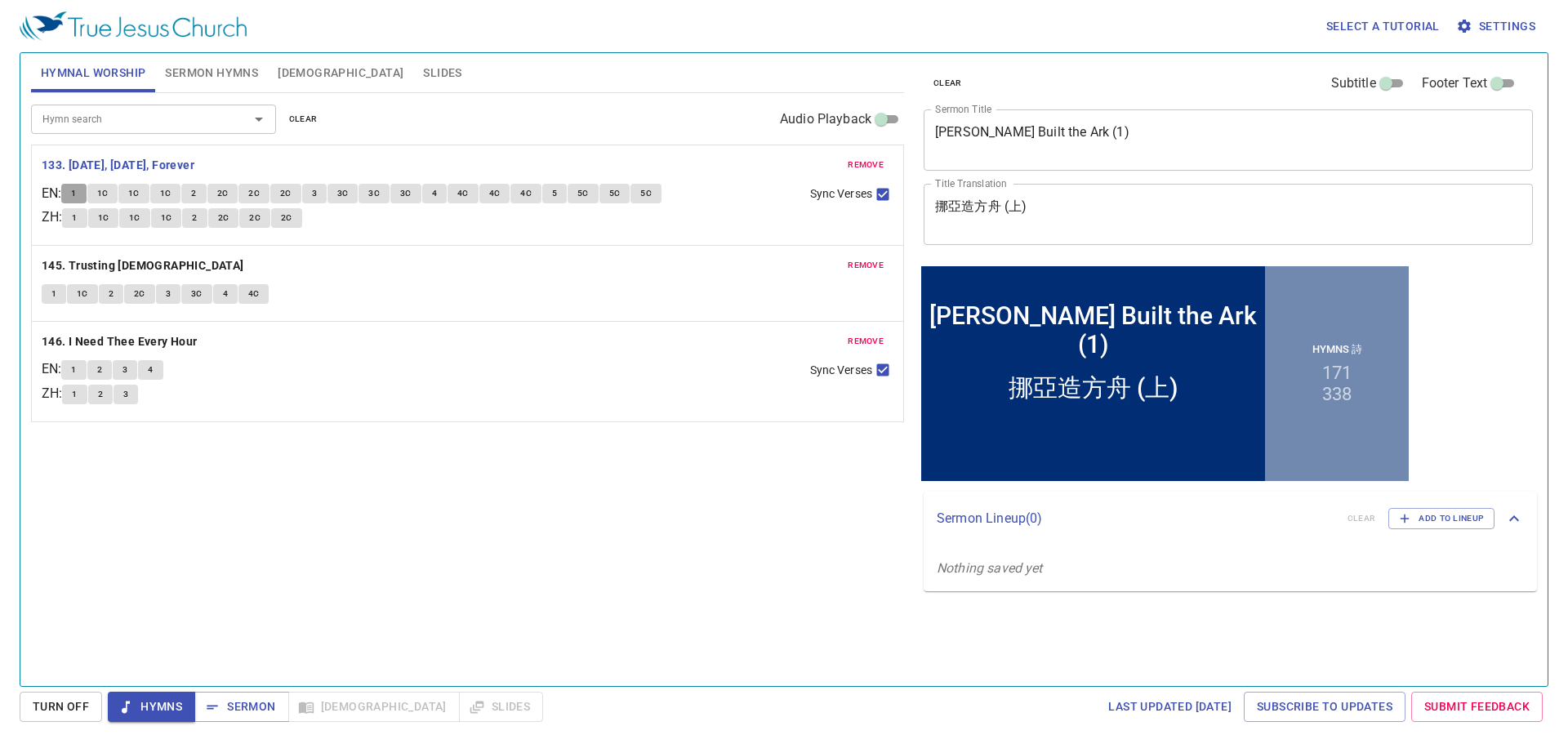
click at [85, 188] on button "1" at bounding box center [73, 193] width 25 height 20
click at [142, 265] on b "145. Trusting [DEMOGRAPHIC_DATA]" at bounding box center [143, 266] width 202 height 21
click at [49, 293] on button "1" at bounding box center [54, 294] width 25 height 20
click at [463, 446] on div "Hymn search Hymn search clear Audio Playback remove 133. Yesterday, Today, Fore…" at bounding box center [467, 382] width 873 height 578
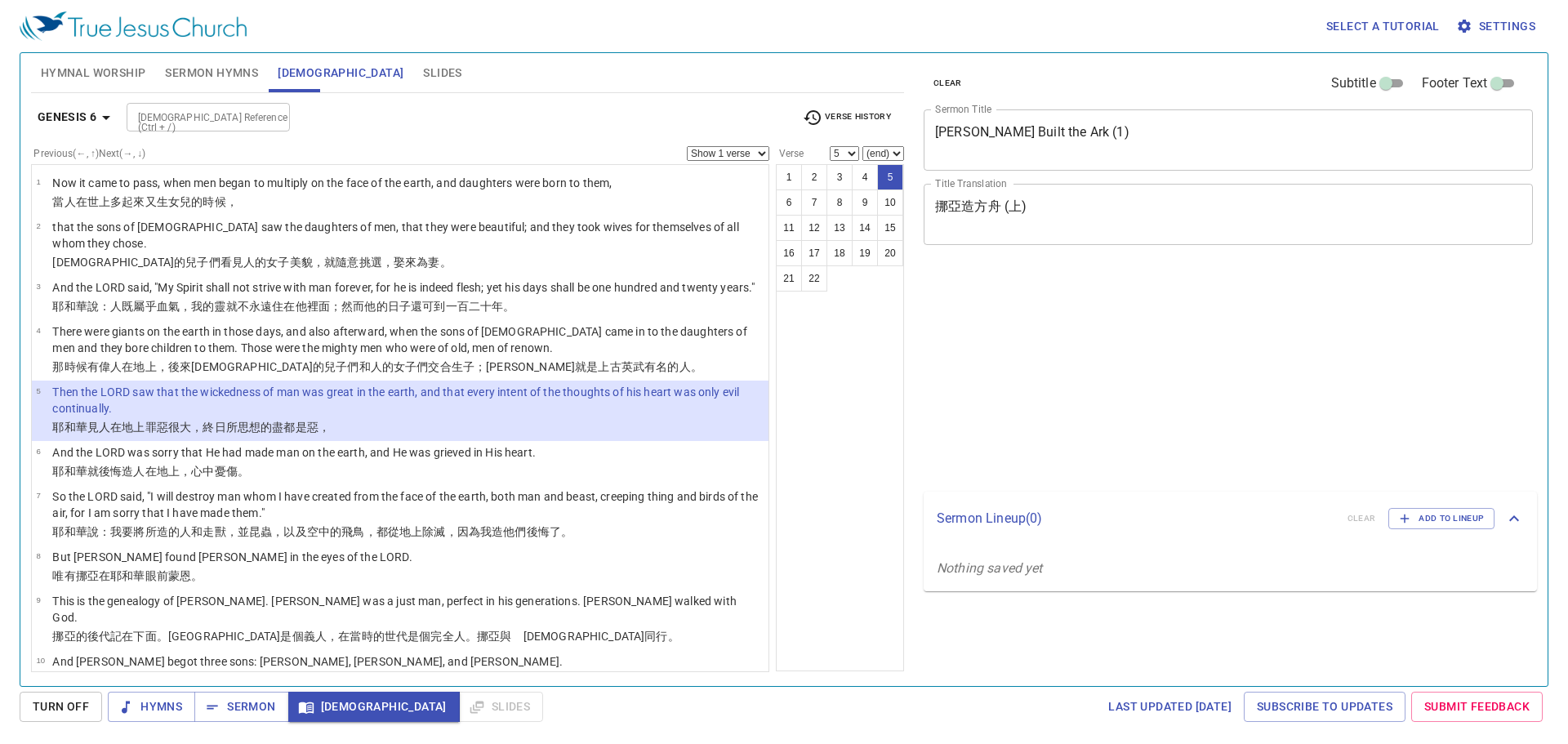
select select "5"
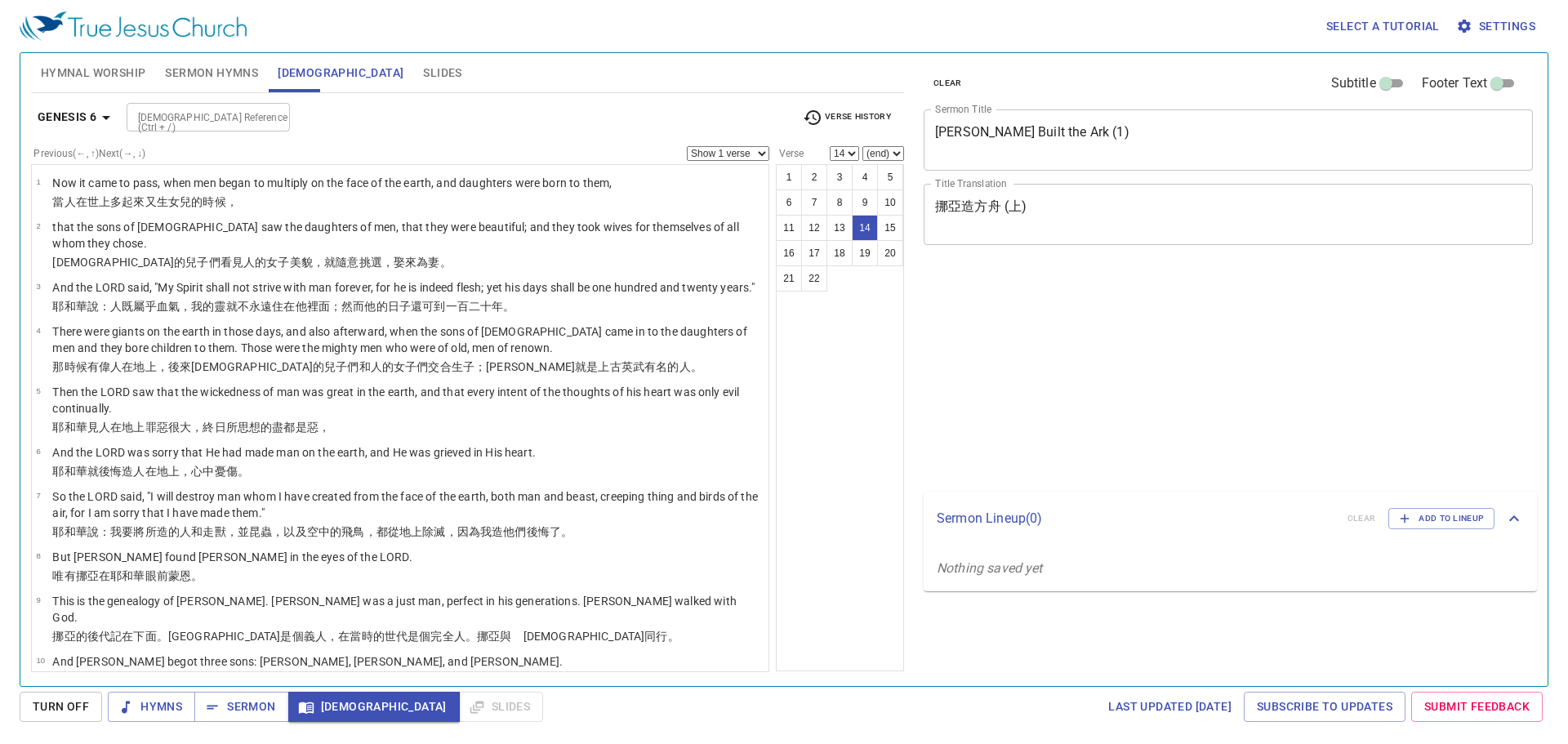
select select "14"
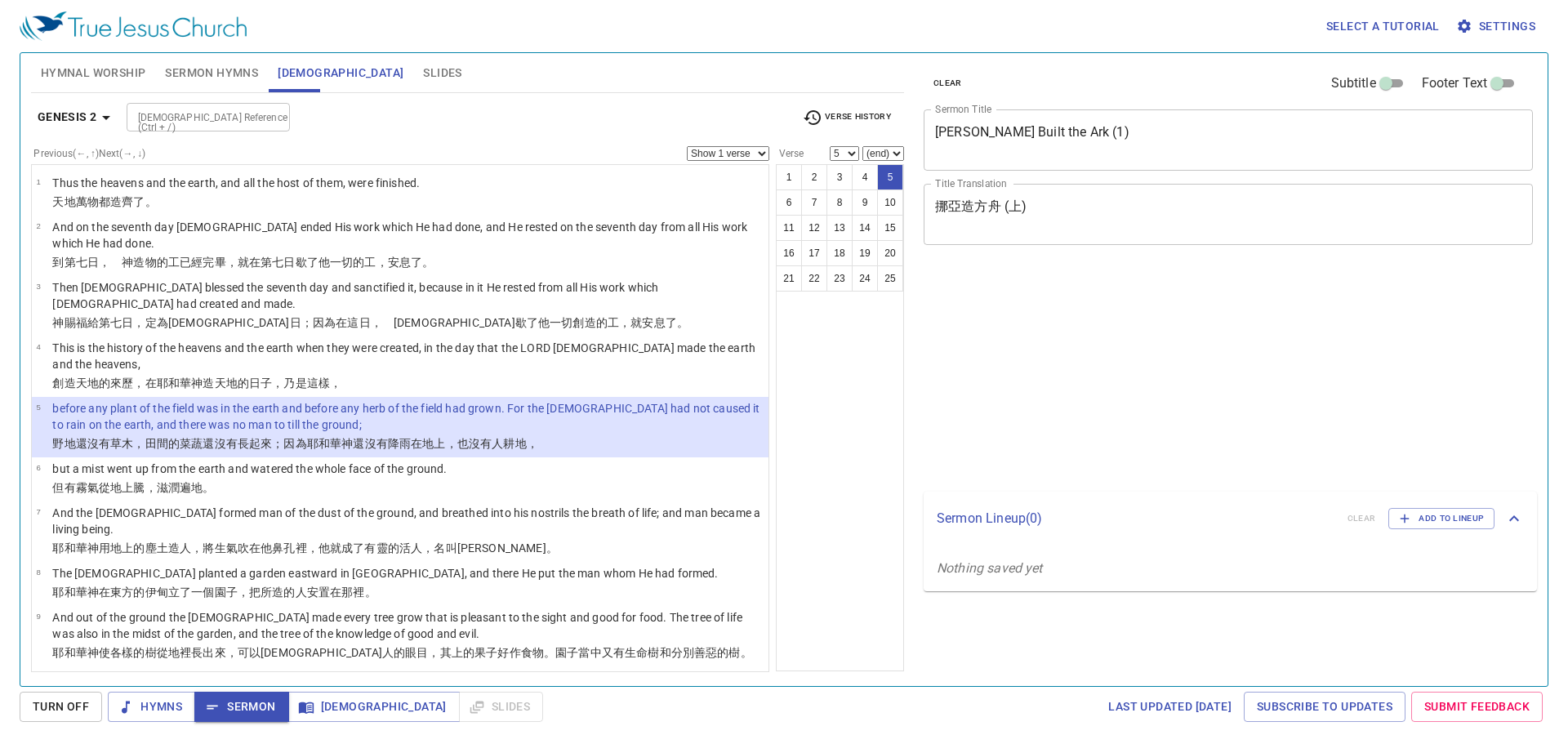
select select "5"
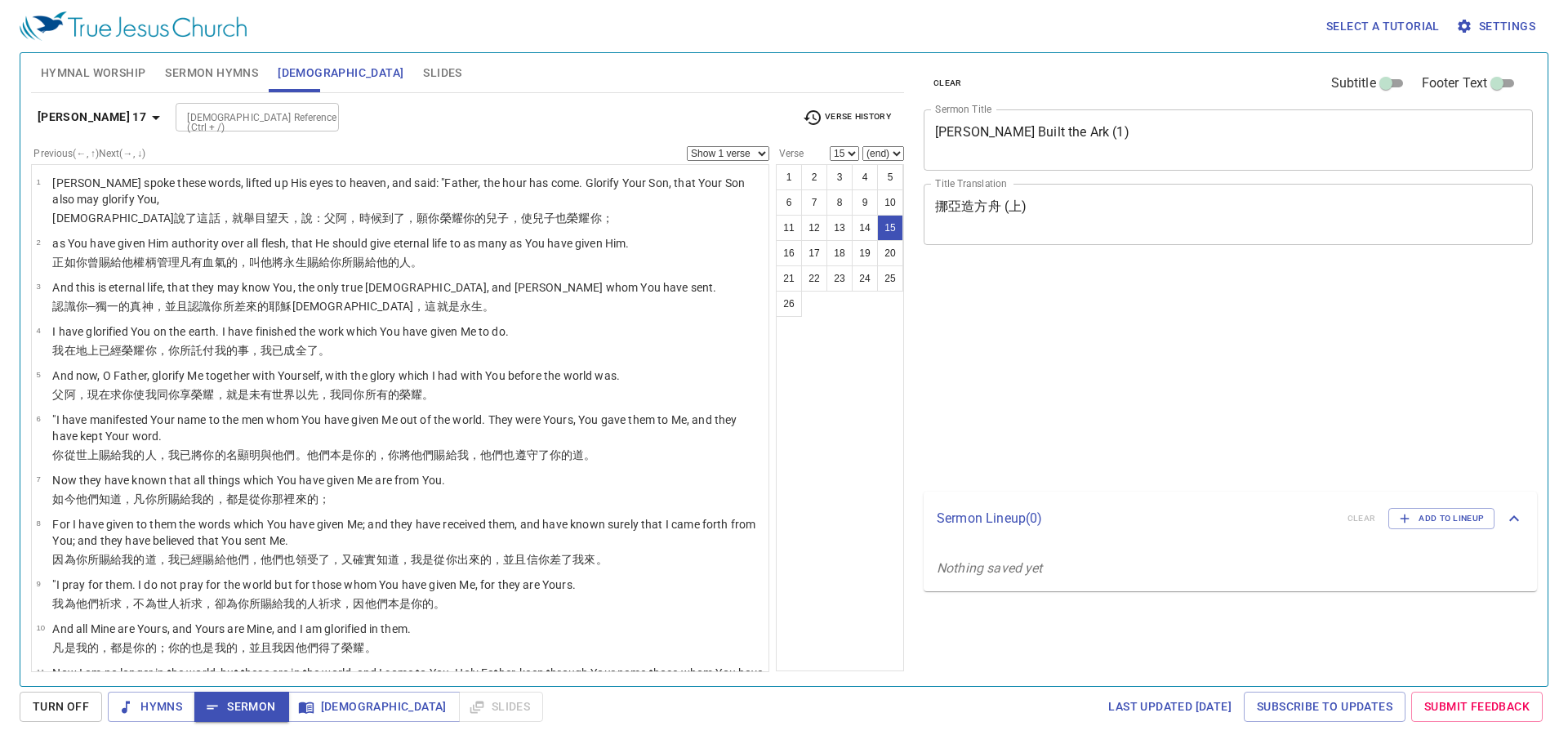
select select "15"
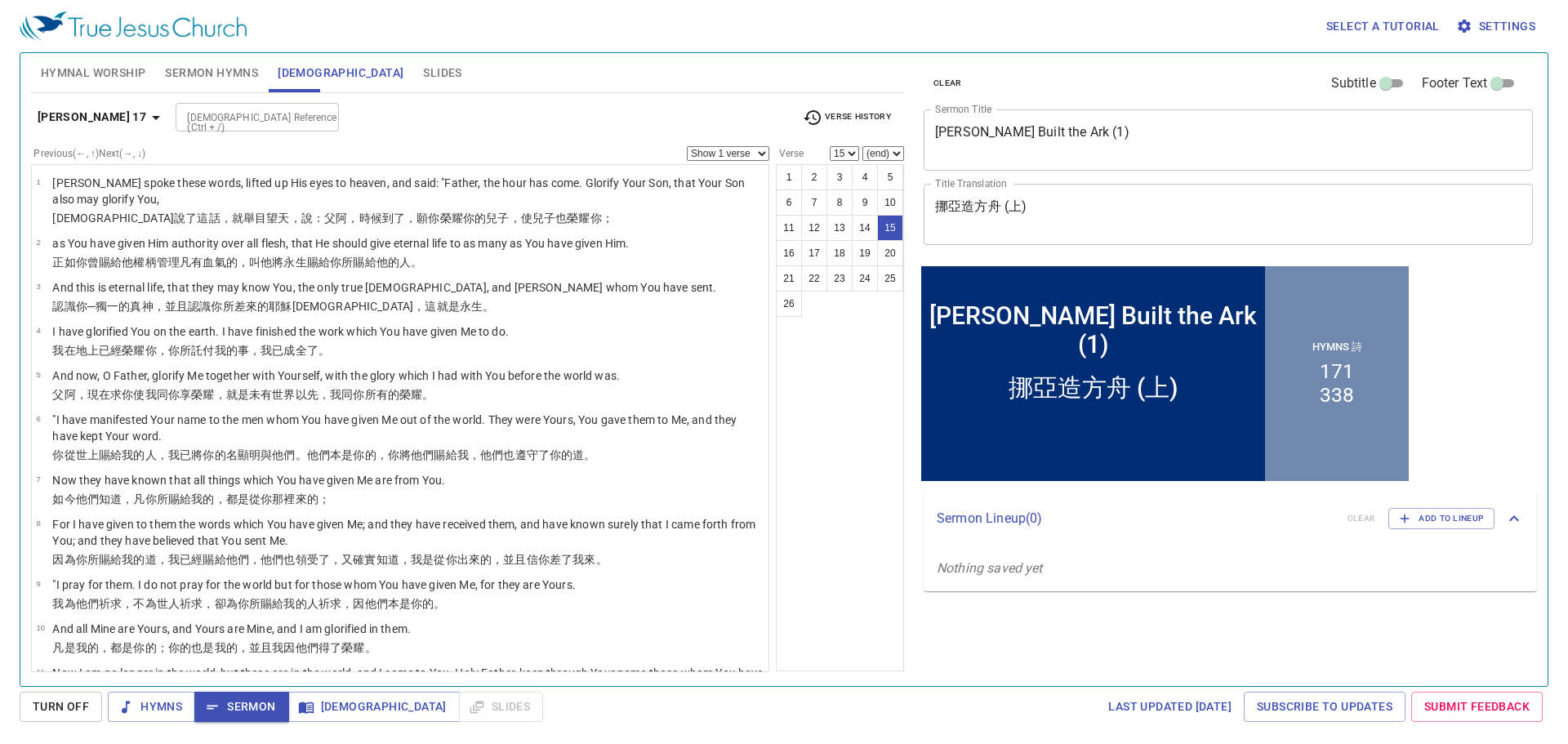
scroll to position [431, 0]
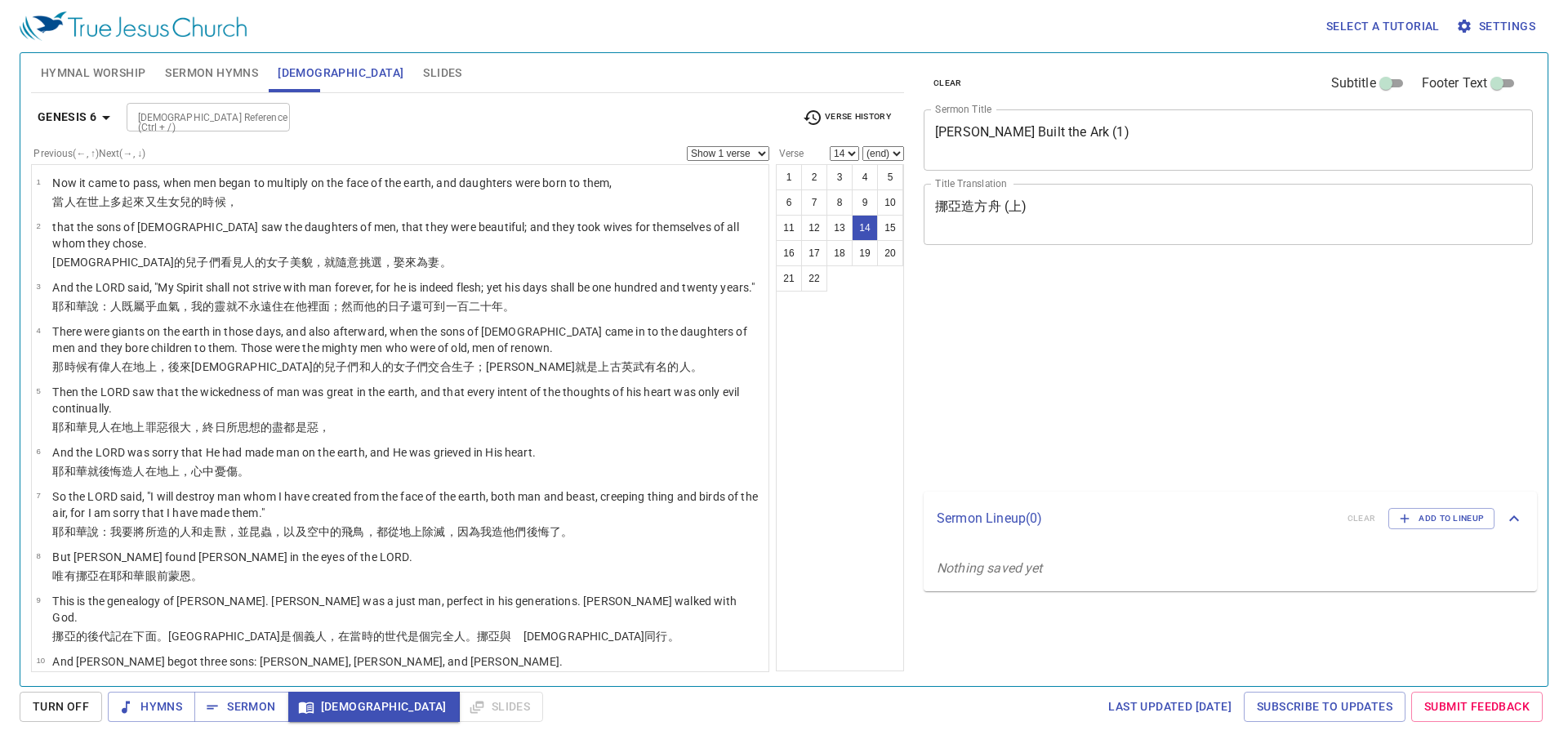
select select "14"
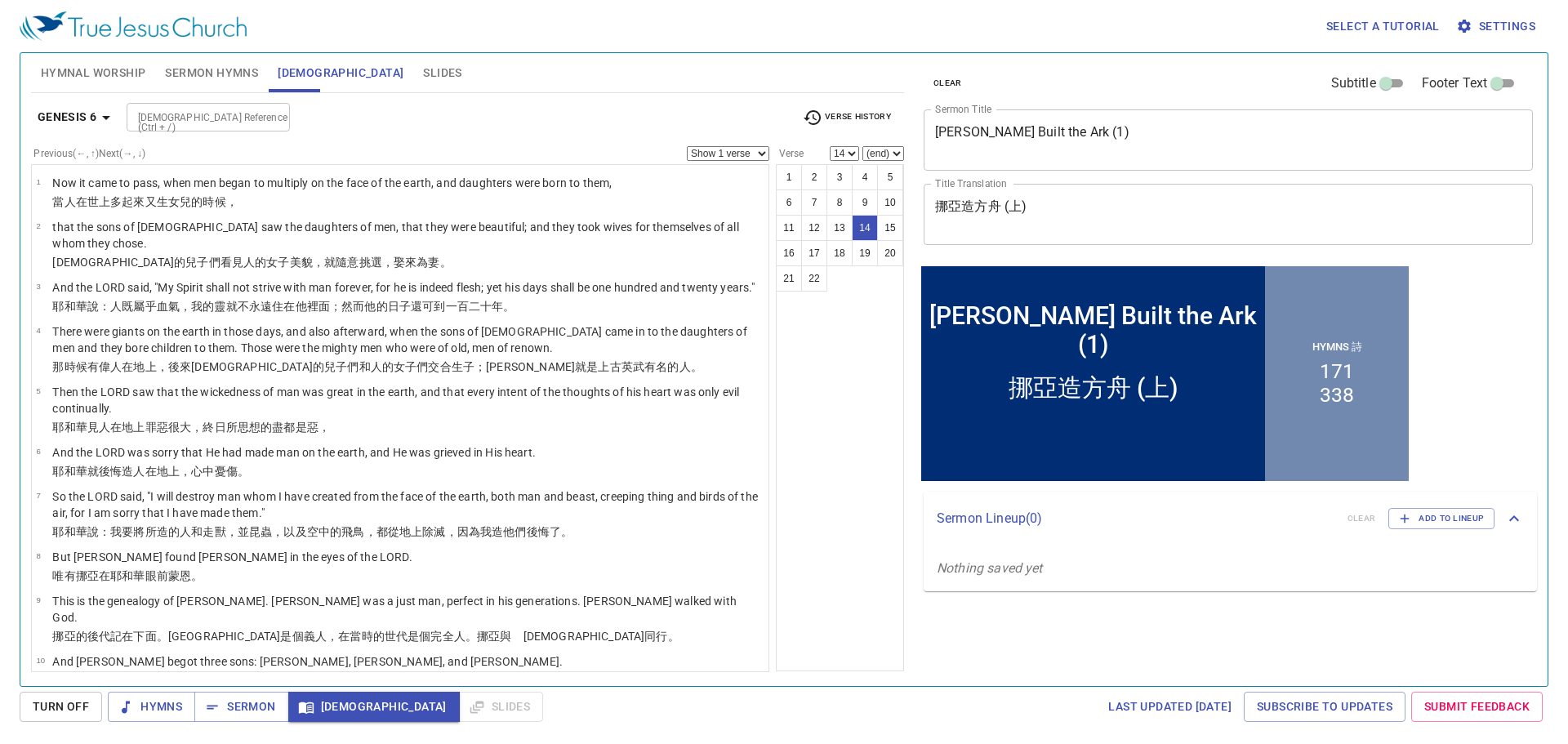
scroll to position [474, 0]
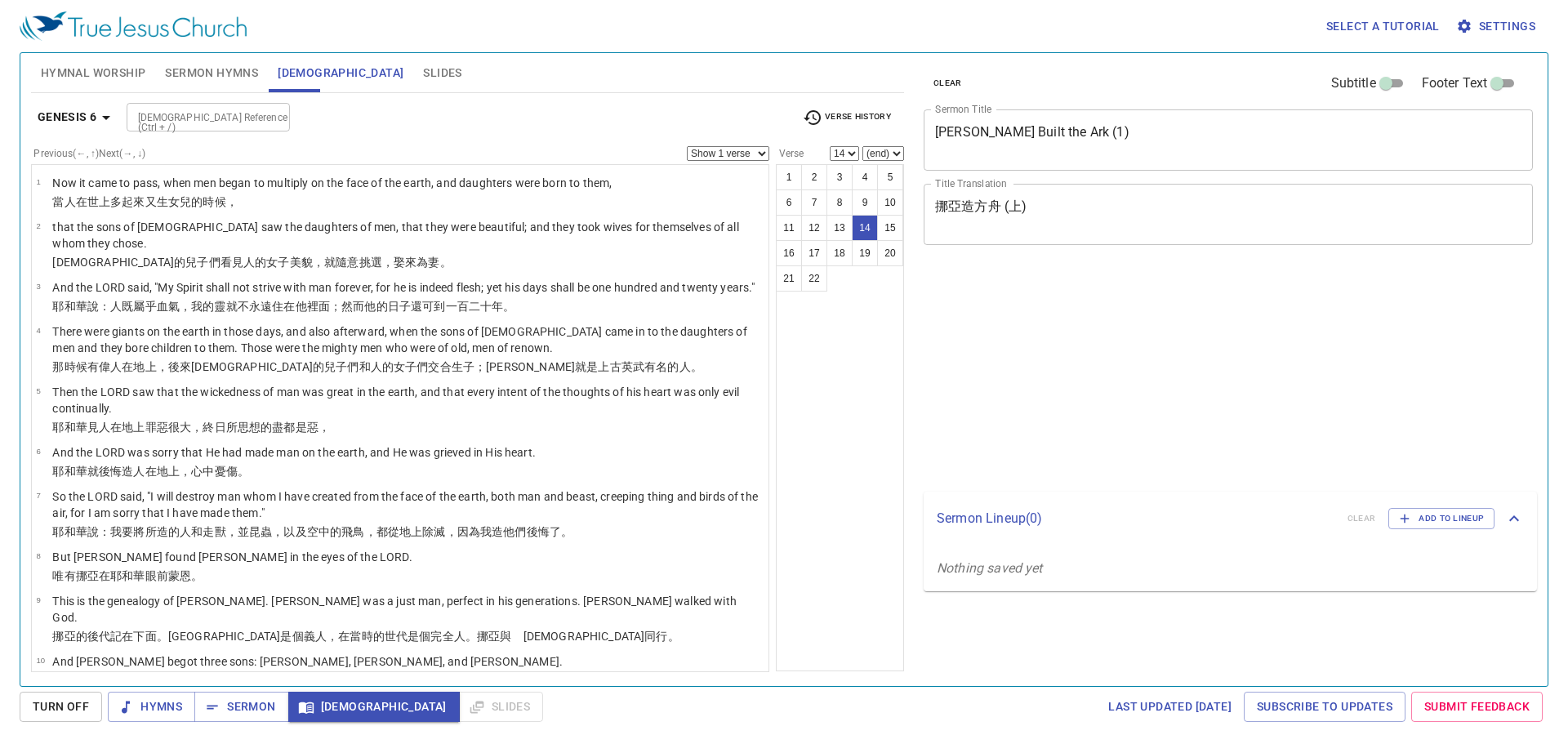
select select "14"
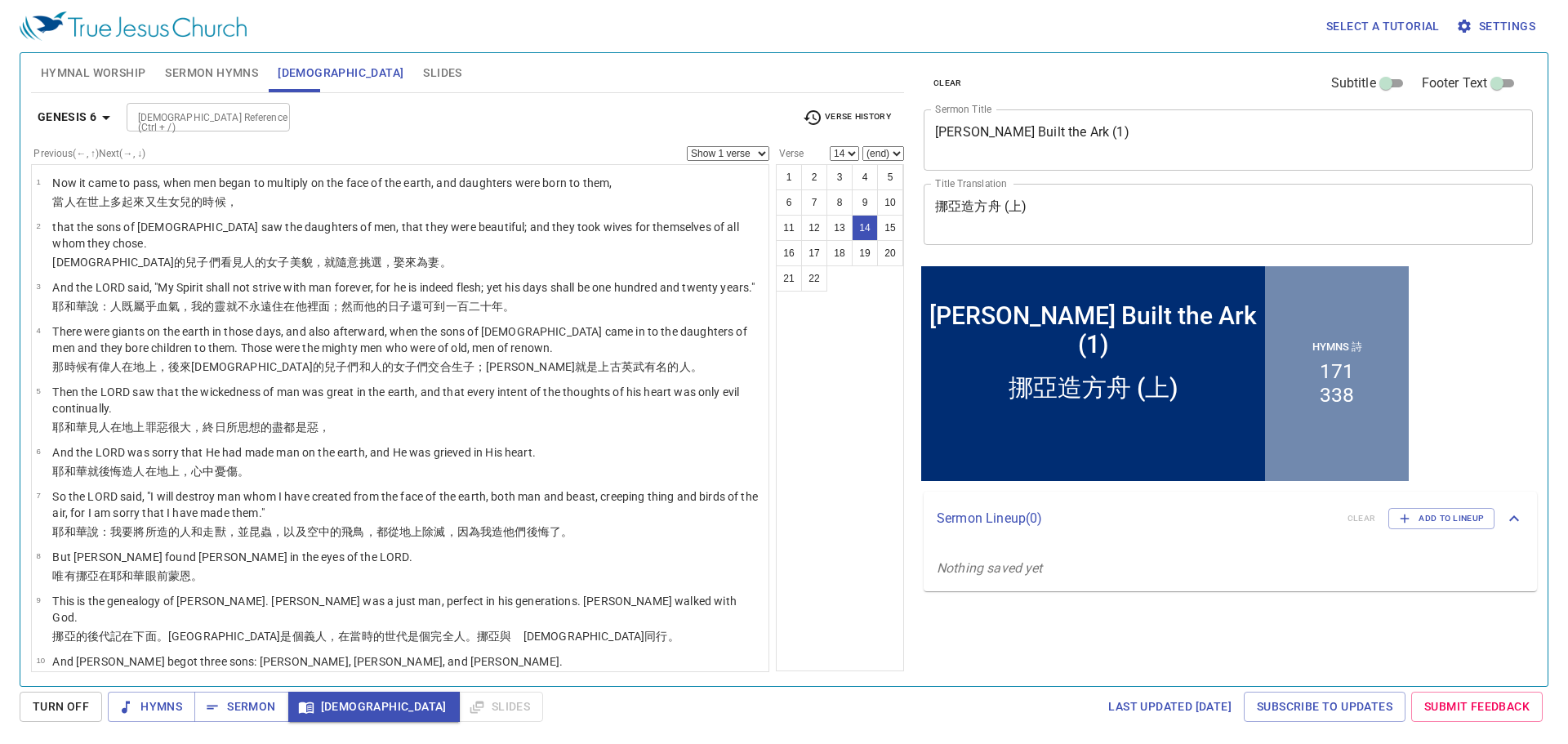
scroll to position [474, 0]
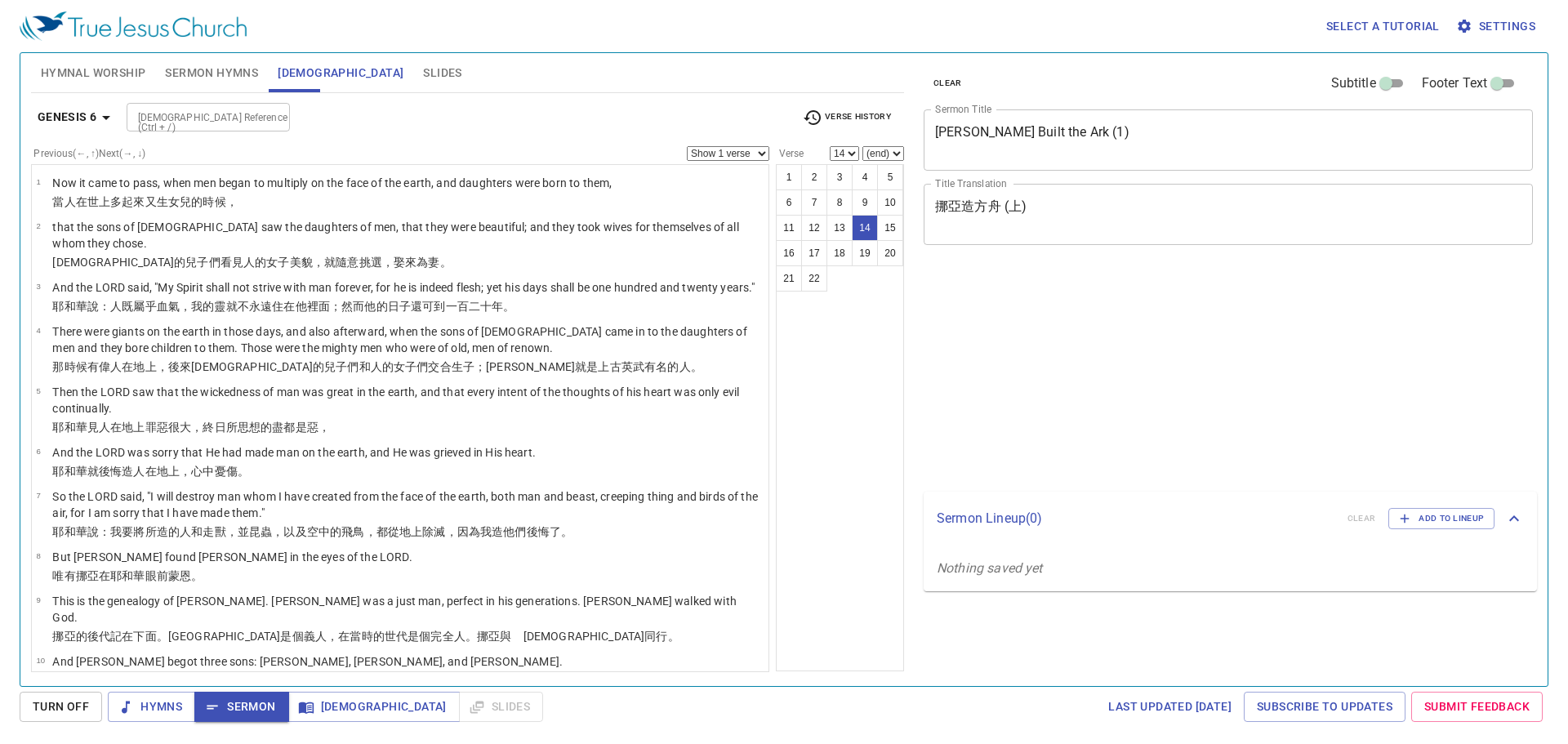
select select "14"
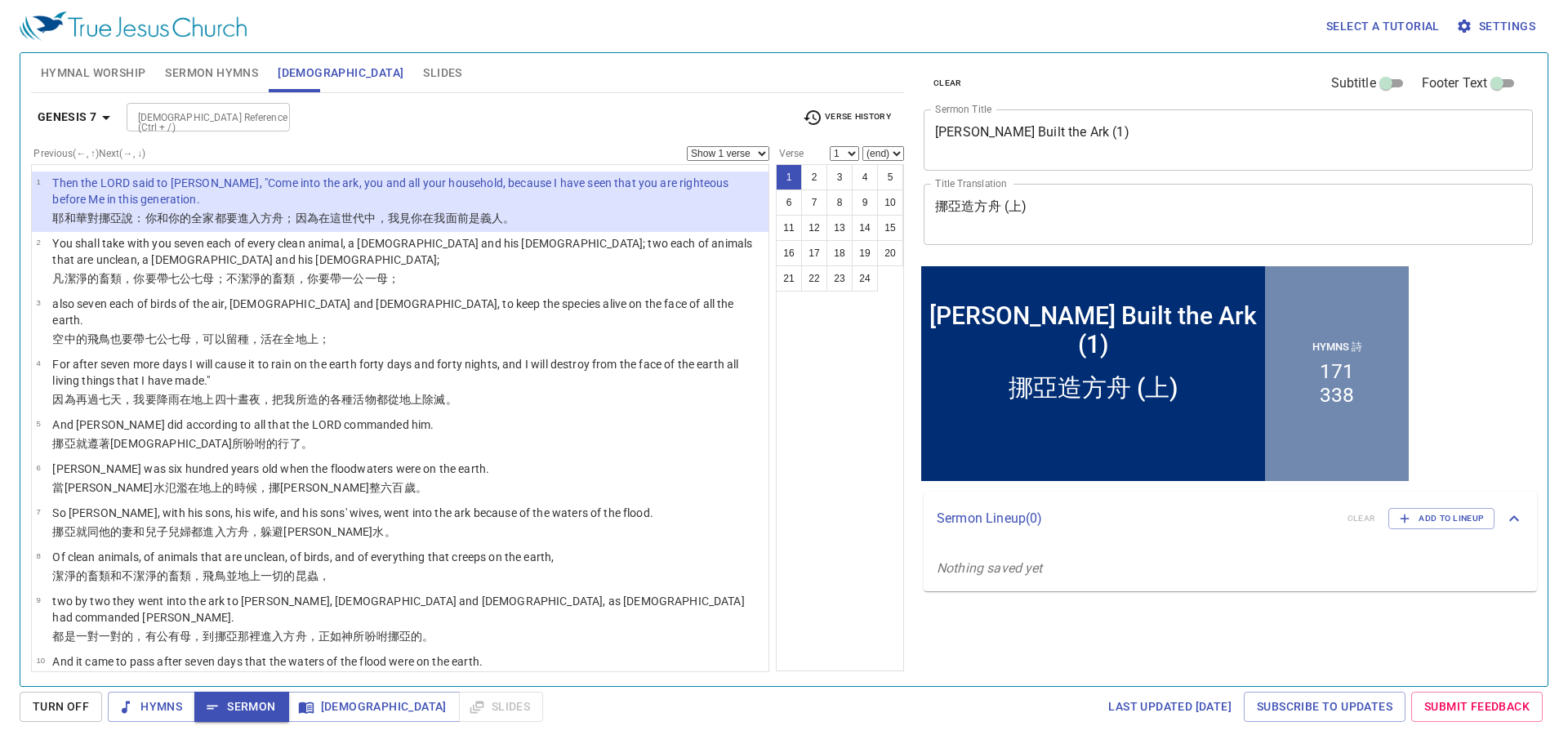
scroll to position [653, 0]
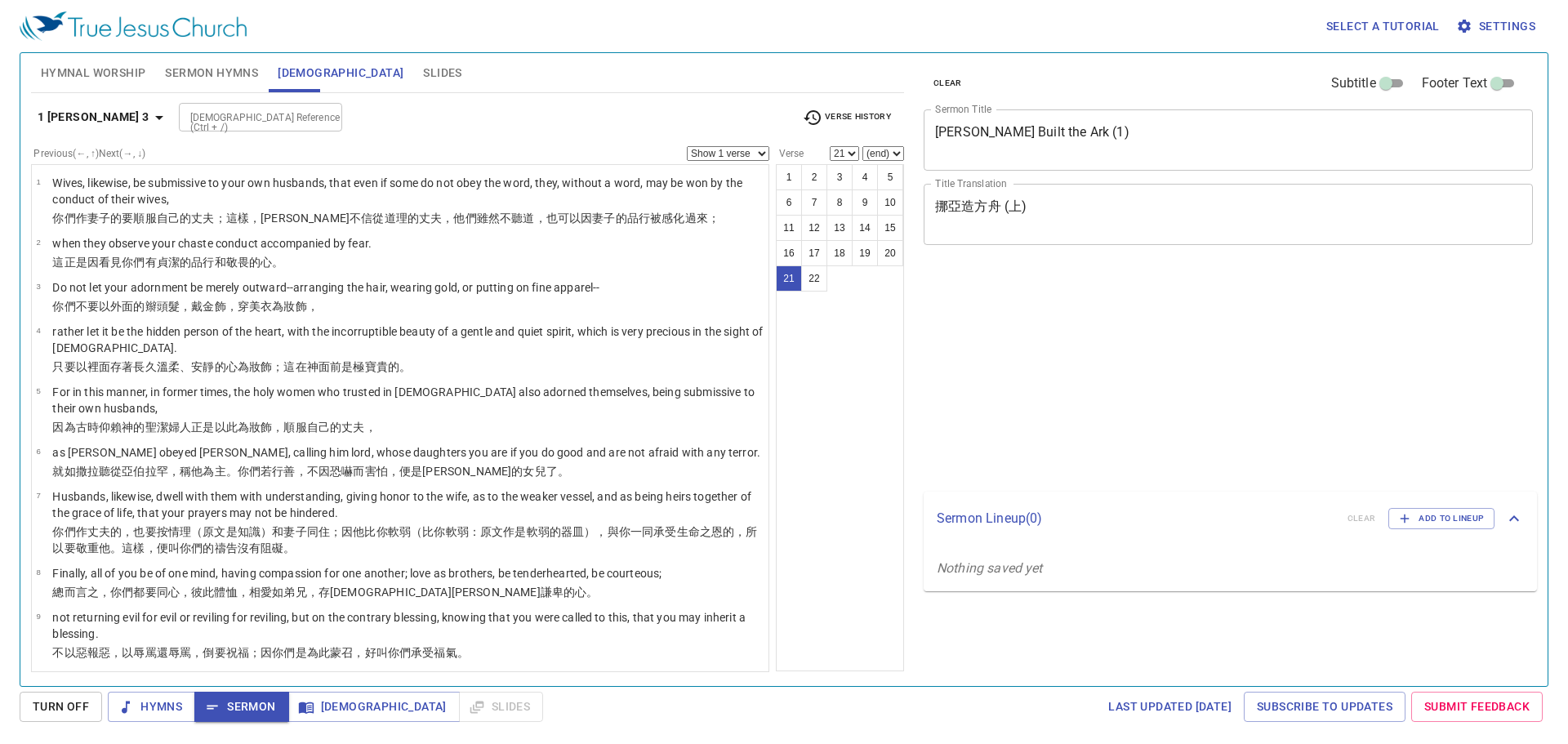
select select "21"
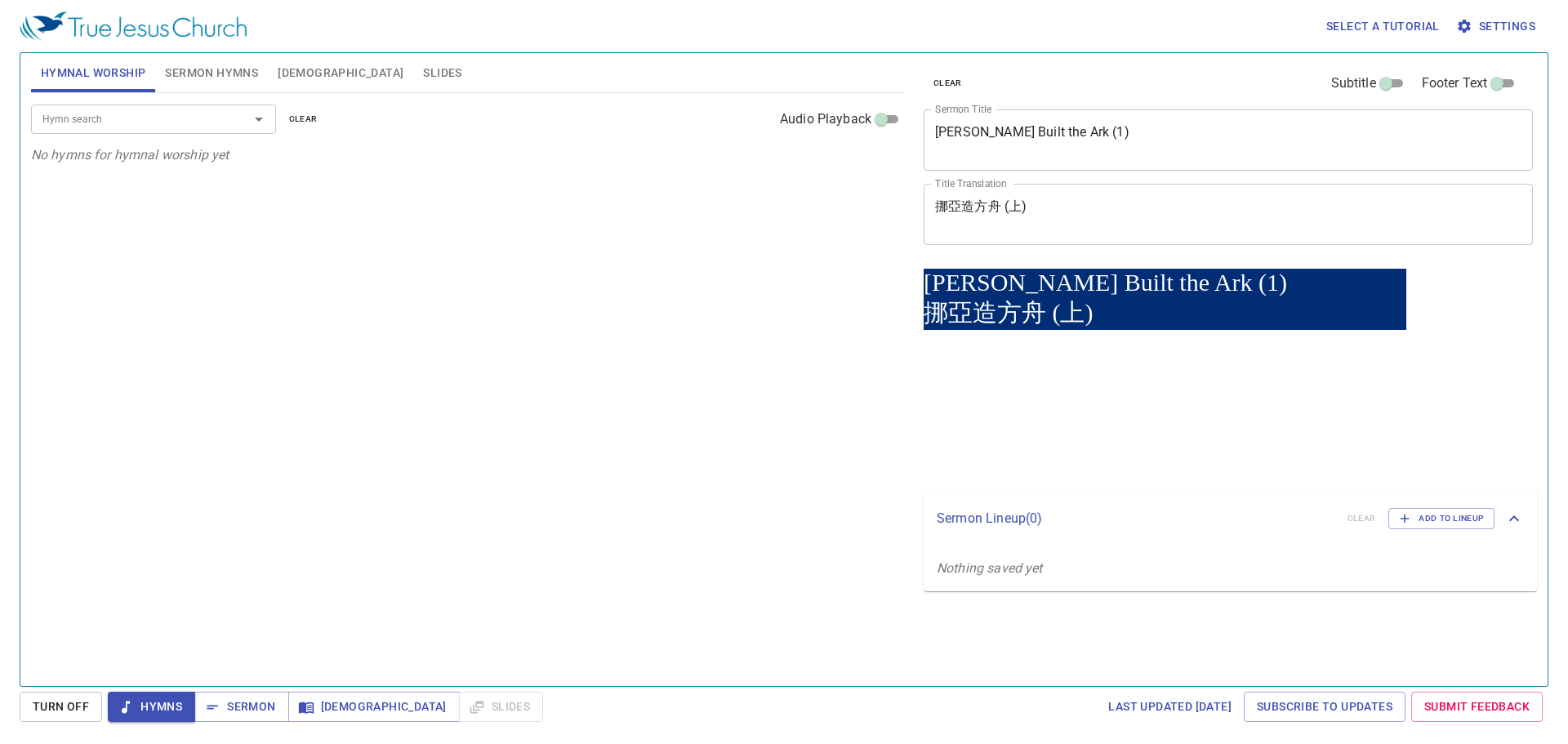
click at [148, 113] on input "Hymn search" at bounding box center [129, 118] width 187 height 19
click at [139, 119] on input "Hymn search" at bounding box center [129, 118] width 187 height 19
